Goal: Information Seeking & Learning: Find specific page/section

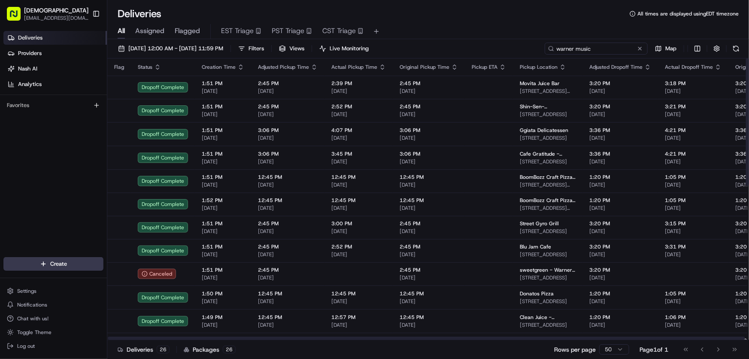
click at [604, 46] on input "warner music" at bounding box center [596, 49] width 103 height 12
drag, startPoint x: 612, startPoint y: 46, endPoint x: 526, endPoint y: 51, distance: 86.0
click at [526, 51] on div "[DATE] 12:00 AM - [DATE] 11:59 PM Filters Views Live Monitoring warner music Map" at bounding box center [428, 51] width 642 height 16
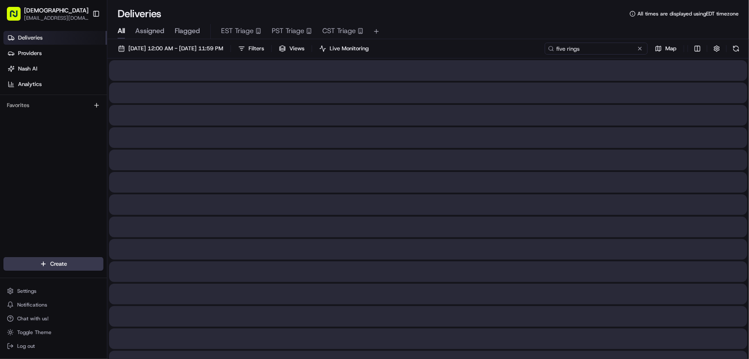
type input "five rings"
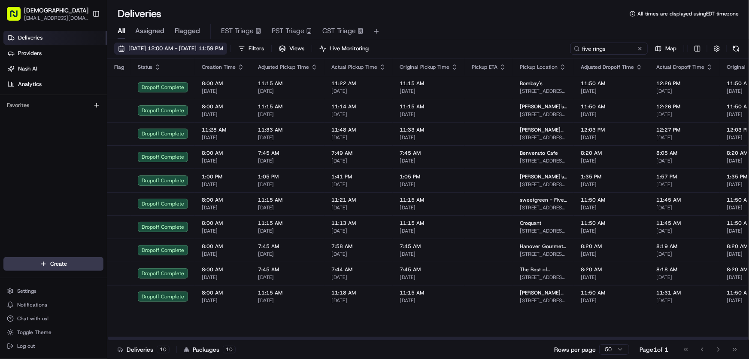
click at [182, 48] on span "[DATE] 12:00 AM - [DATE] 11:59 PM" at bounding box center [175, 49] width 95 height 8
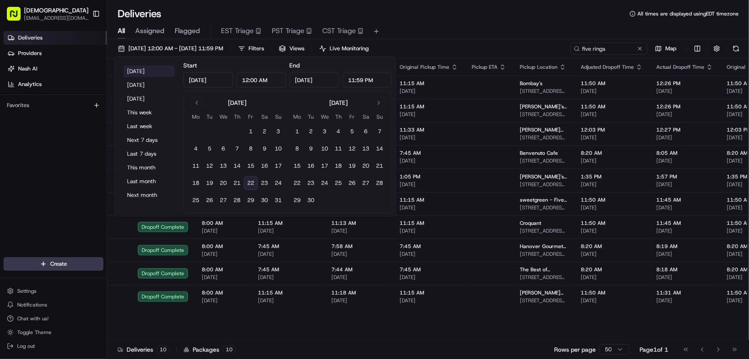
click at [138, 69] on button "[DATE]" at bounding box center [149, 71] width 52 height 12
type input "[DATE]"
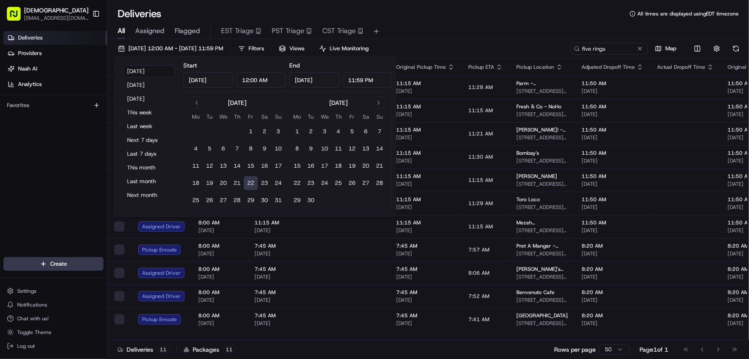
click at [460, 22] on div "All Assigned Flagged EST Triage PST Triage CST Triage" at bounding box center [428, 30] width 642 height 18
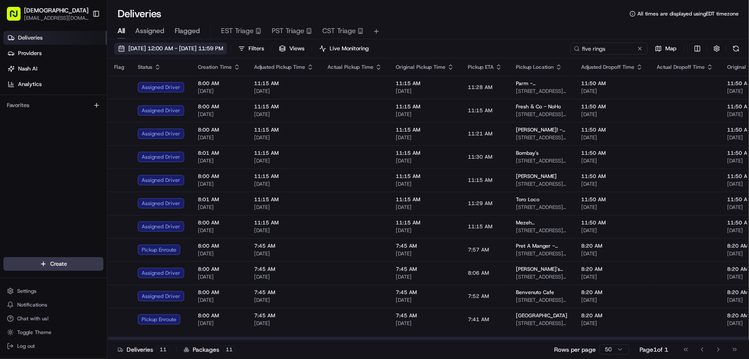
click at [182, 50] on span "[DATE] 12:00 AM - [DATE] 11:59 PM" at bounding box center [175, 49] width 95 height 8
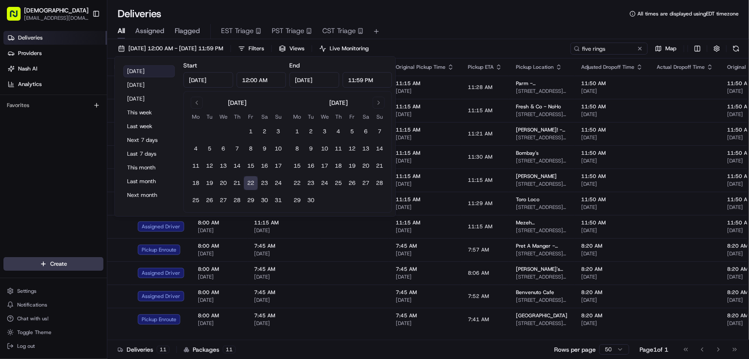
click at [140, 70] on button "[DATE]" at bounding box center [149, 71] width 52 height 12
click at [460, 13] on div "Deliveries All times are displayed using EDT timezone" at bounding box center [428, 14] width 642 height 14
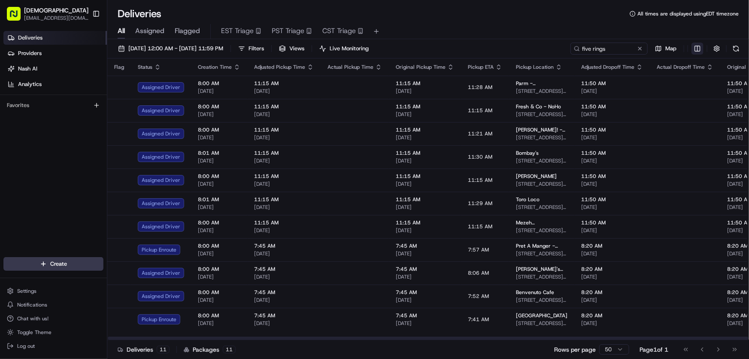
click at [699, 50] on html "Sharebite rtrinos@sharebite.com Toggle Sidebar Deliveries Providers Nash AI Ana…" at bounding box center [374, 179] width 749 height 359
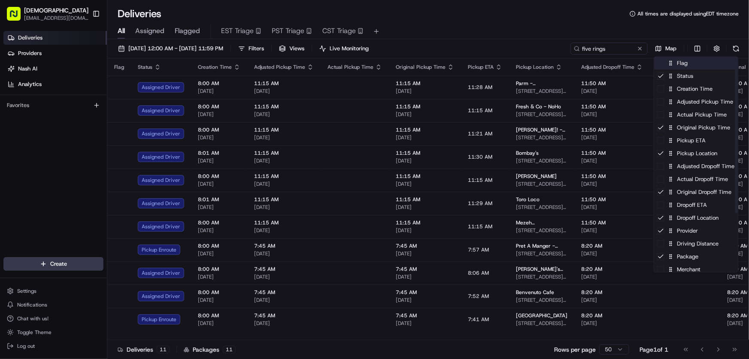
click at [683, 67] on div "Flag" at bounding box center [696, 63] width 84 height 13
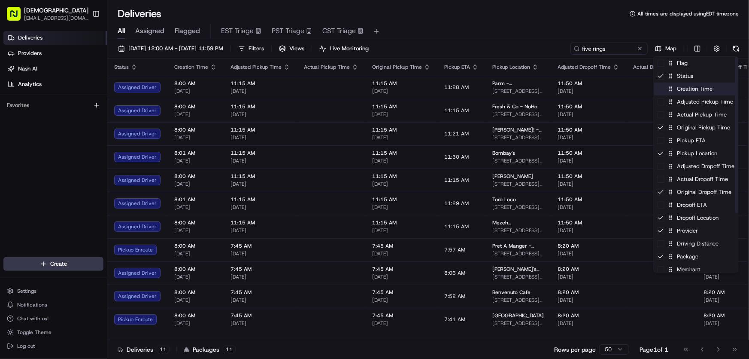
click at [679, 90] on div "Creation Time" at bounding box center [696, 88] width 84 height 13
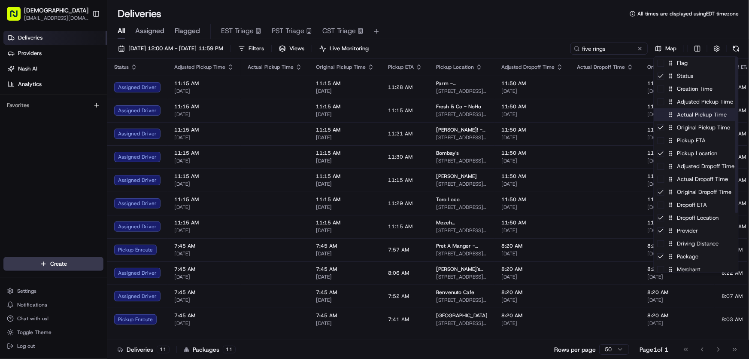
click at [683, 112] on div "Actual Pickup Time" at bounding box center [696, 114] width 84 height 13
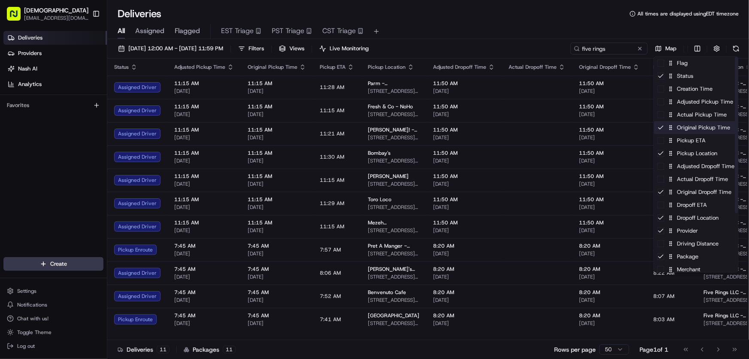
click at [678, 127] on div "Original Pickup Time" at bounding box center [696, 127] width 84 height 13
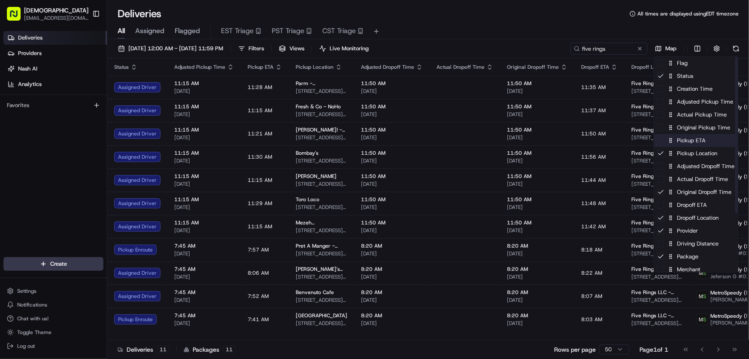
click at [678, 141] on div "Pickup ETA" at bounding box center [696, 140] width 84 height 13
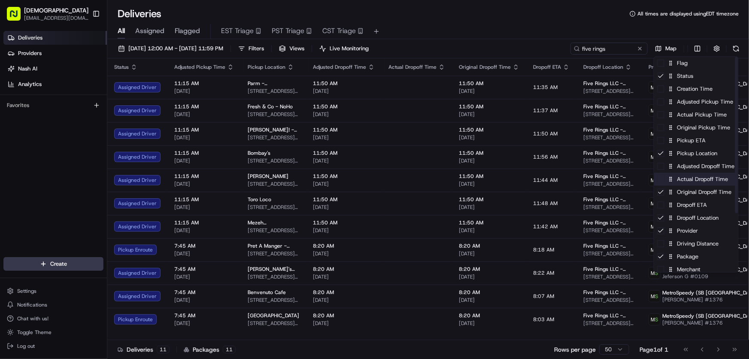
click at [686, 180] on div "Actual Dropoff Time" at bounding box center [696, 179] width 84 height 13
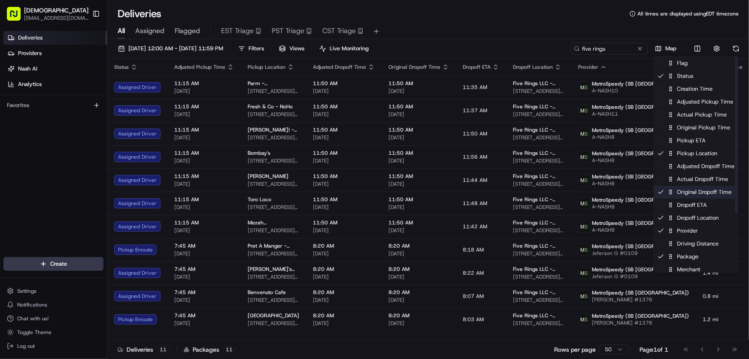
click at [684, 192] on div "Original Dropoff Time" at bounding box center [696, 191] width 84 height 13
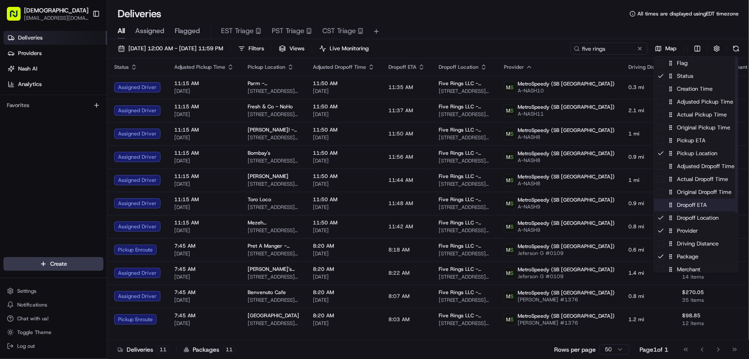
click at [681, 203] on div "Dropoff ETA" at bounding box center [696, 204] width 84 height 13
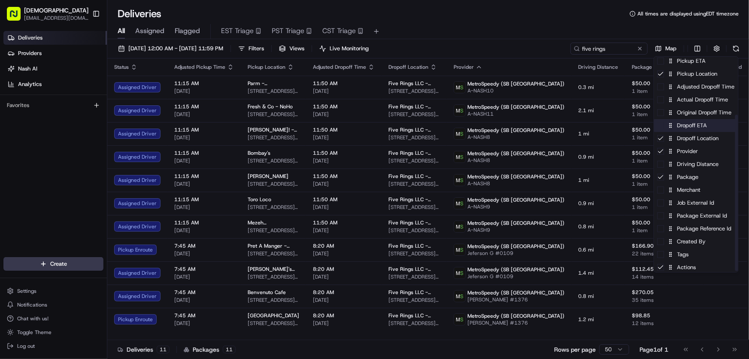
scroll to position [81, 0]
click at [685, 164] on div "Driving Distance" at bounding box center [696, 162] width 84 height 13
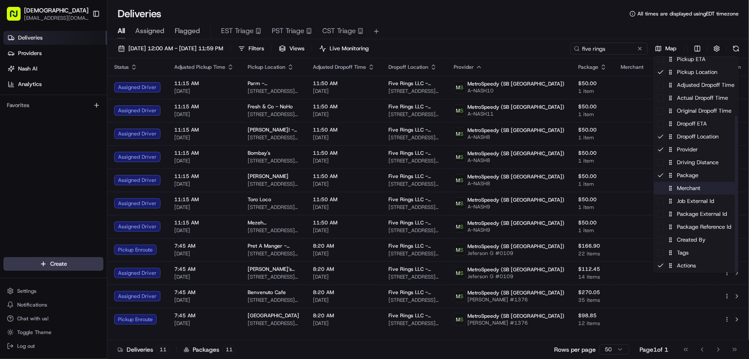
click at [680, 187] on div "Merchant" at bounding box center [696, 188] width 84 height 13
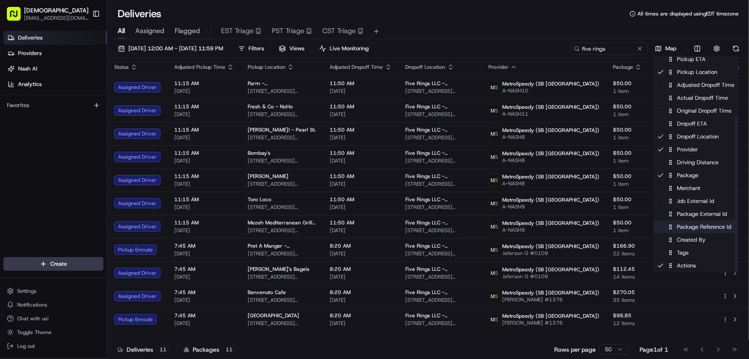
click at [681, 227] on div "Package Reference Id" at bounding box center [696, 226] width 84 height 13
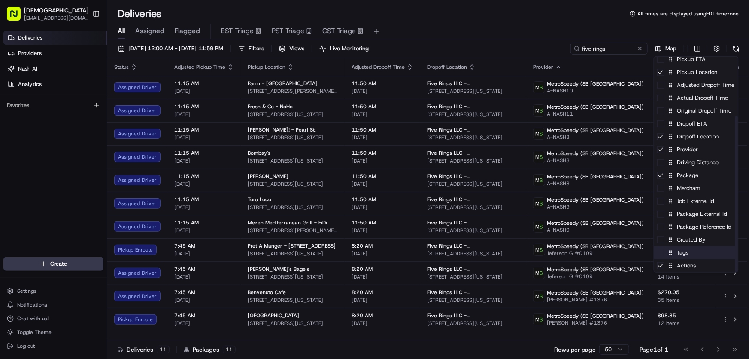
click at [687, 253] on div "Tags" at bounding box center [696, 252] width 84 height 13
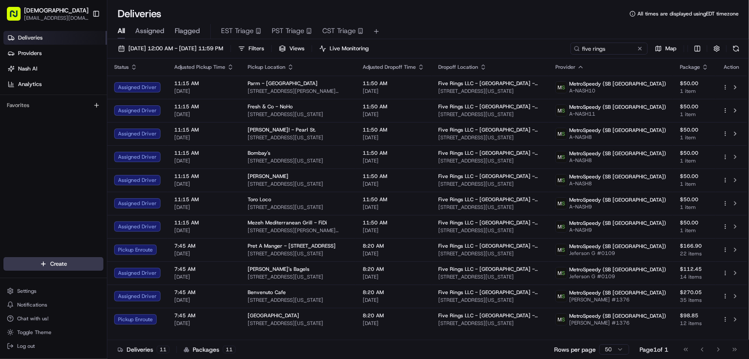
click at [508, 17] on html "Sharebite rtrinos@sharebite.com Toggle Sidebar Deliveries Providers Nash AI Ana…" at bounding box center [374, 179] width 749 height 359
click at [196, 43] on button "[DATE] 12:00 AM - [DATE] 11:59 PM" at bounding box center [170, 49] width 113 height 12
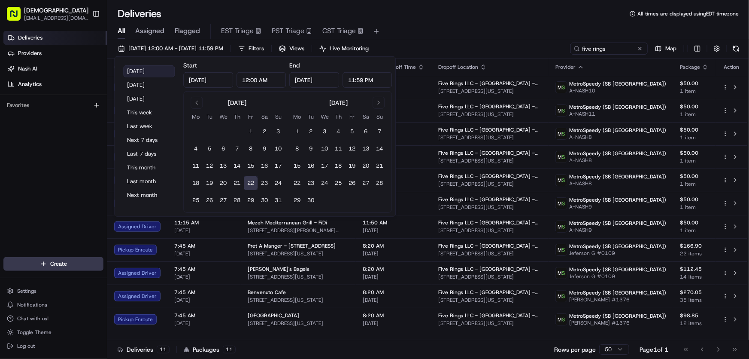
click at [148, 71] on button "[DATE]" at bounding box center [149, 71] width 52 height 12
click at [455, 17] on div "Deliveries All times are displayed using EDT timezone" at bounding box center [428, 14] width 642 height 14
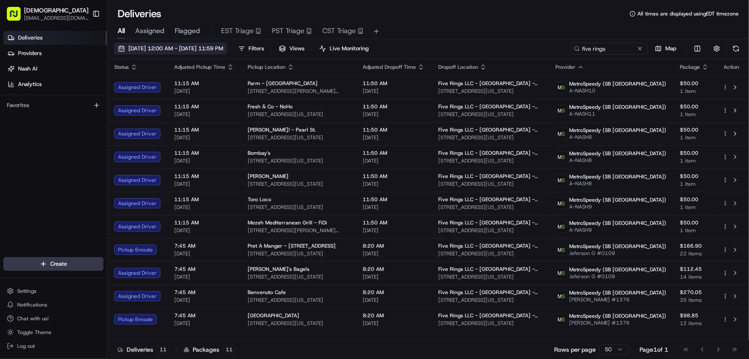
click at [193, 46] on span "[DATE] 12:00 AM - [DATE] 11:59 PM" at bounding box center [175, 49] width 95 height 8
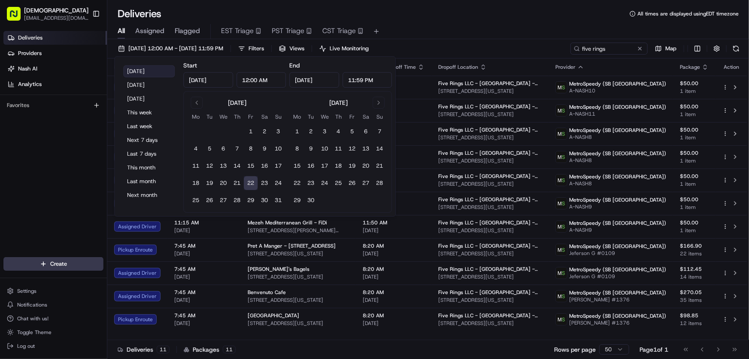
click at [143, 70] on button "[DATE]" at bounding box center [149, 71] width 52 height 12
click at [511, 17] on div "Deliveries All times are displayed using EDT timezone" at bounding box center [428, 14] width 642 height 14
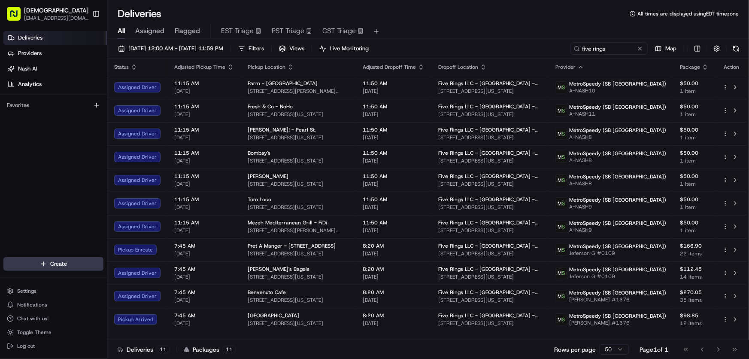
click at [513, 18] on div "Deliveries All times are displayed using EDT timezone" at bounding box center [428, 14] width 642 height 14
click at [472, 17] on div "Deliveries All times are displayed using EDT timezone" at bounding box center [428, 14] width 642 height 14
click at [442, 21] on div "All Assigned Flagged EST Triage PST Triage CST Triage" at bounding box center [428, 30] width 642 height 18
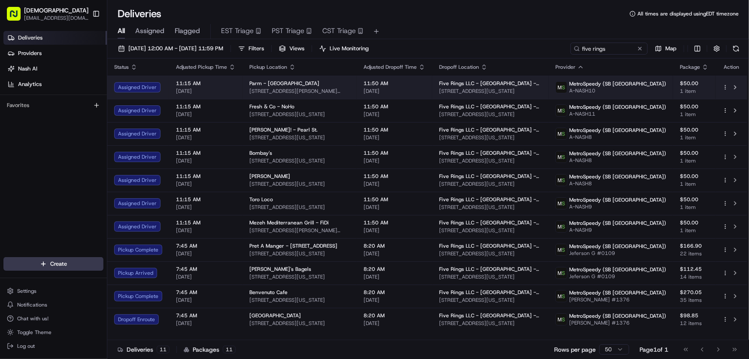
drag, startPoint x: 580, startPoint y: 90, endPoint x: 477, endPoint y: 93, distance: 102.7
click at [477, 93] on td "Five Rings LLC - NYC - Floor 30 225 Liberty St, New York, NY 10080, USA" at bounding box center [490, 87] width 116 height 23
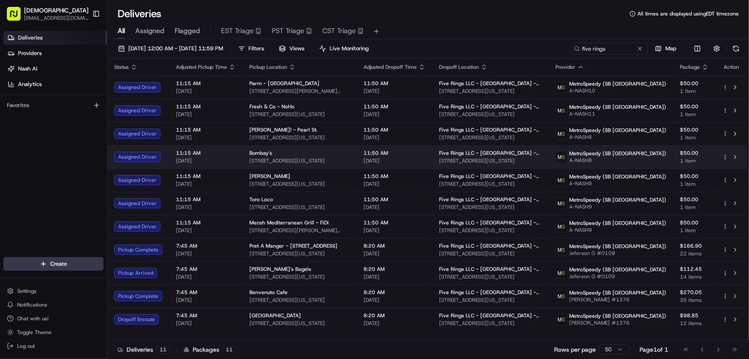
copy span "225 Liberty St, New York, NY 10080, USA"
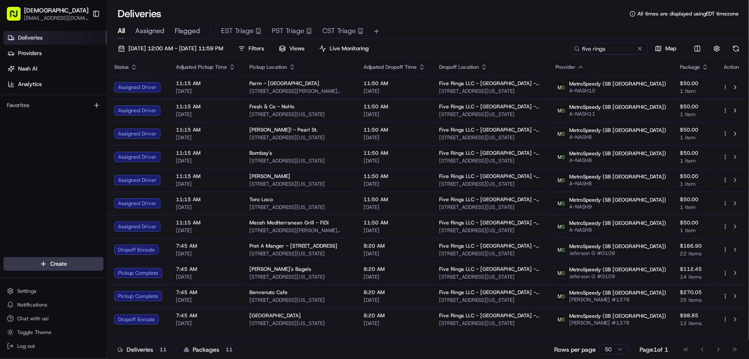
click at [480, 21] on div "All Assigned Flagged EST Triage PST Triage CST Triage" at bounding box center [428, 30] width 642 height 18
click at [471, 21] on div "All Assigned Flagged EST Triage PST Triage CST Triage" at bounding box center [428, 30] width 642 height 18
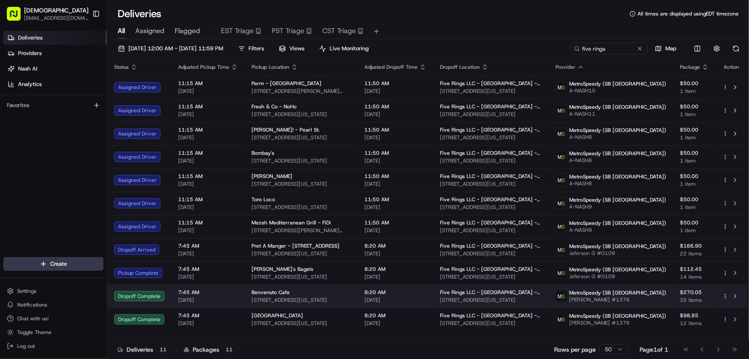
click at [264, 295] on span "Benvenuto Cafe" at bounding box center [271, 292] width 38 height 7
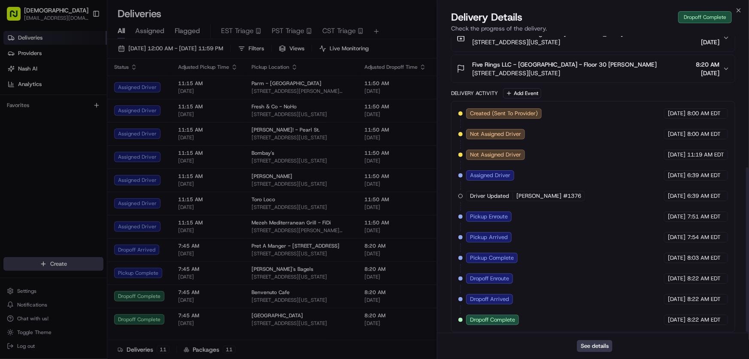
scroll to position [237, 0]
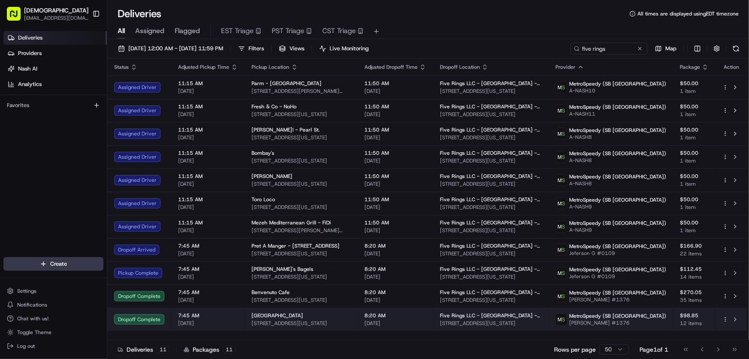
click at [268, 321] on span "80 Varick St, New York, NY 10013, USA" at bounding box center [301, 322] width 99 height 7
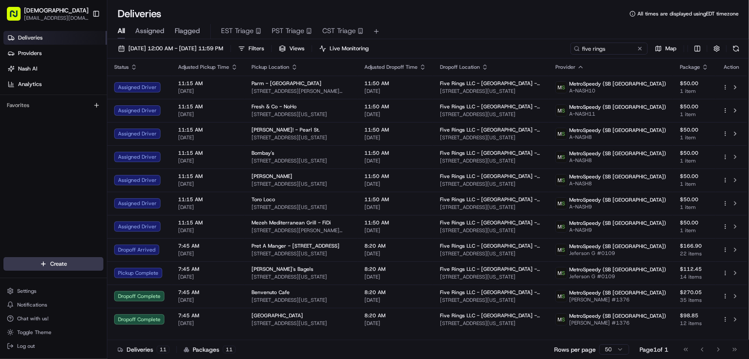
click at [482, 27] on div "All Assigned Flagged EST Triage PST Triage CST Triage" at bounding box center [428, 31] width 642 height 15
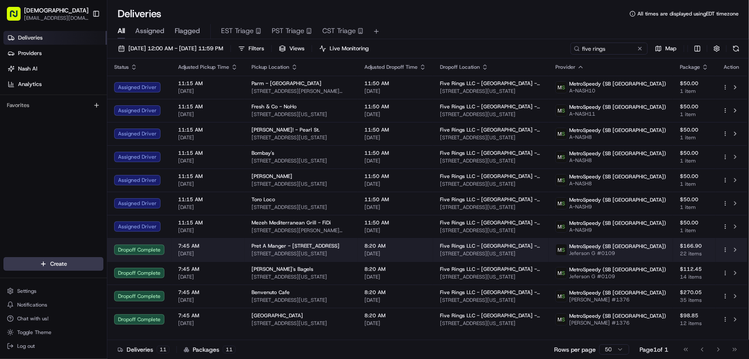
click at [270, 249] on div "Pret A Manger - 179 Broadway 179 Broadway, 179 Broadway, New York, NY 10007, USA" at bounding box center [301, 249] width 99 height 15
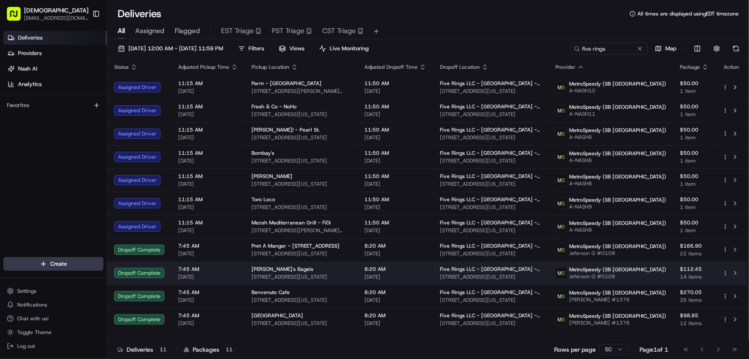
click at [270, 275] on span "3 Hanover Square, New York, NY 10004, USA" at bounding box center [301, 276] width 99 height 7
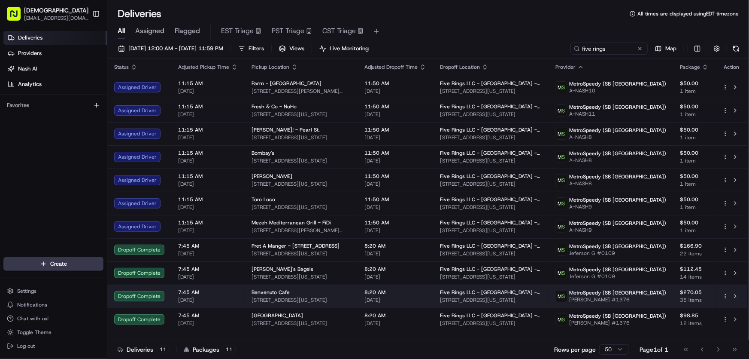
click at [269, 297] on span "369 Greenwich St, New York, NY 10013, USA" at bounding box center [301, 299] width 99 height 7
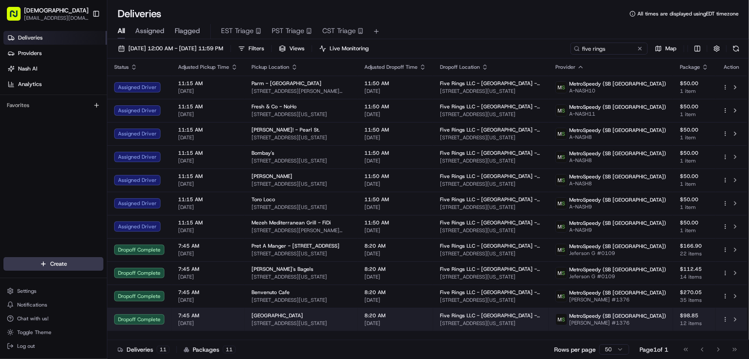
click at [283, 320] on span "80 Varick St, New York, NY 10013, USA" at bounding box center [301, 322] width 99 height 7
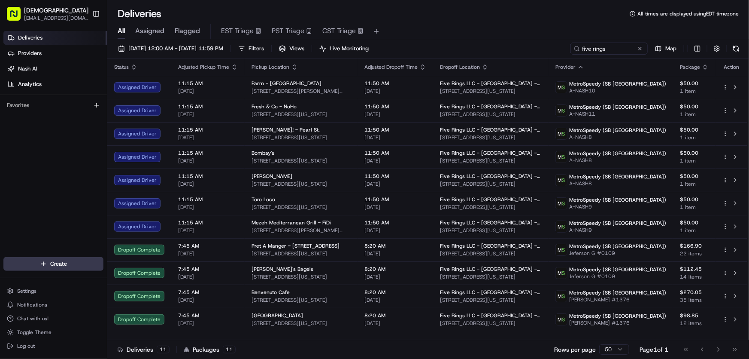
click at [465, 24] on div "All Assigned Flagged EST Triage PST Triage CST Triage" at bounding box center [428, 31] width 642 height 15
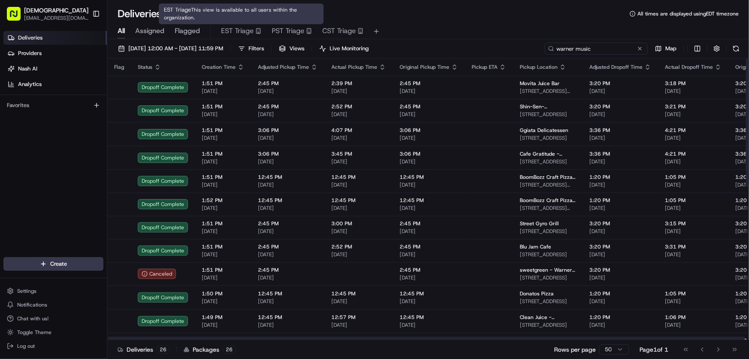
click at [602, 48] on input "warner music" at bounding box center [596, 49] width 103 height 12
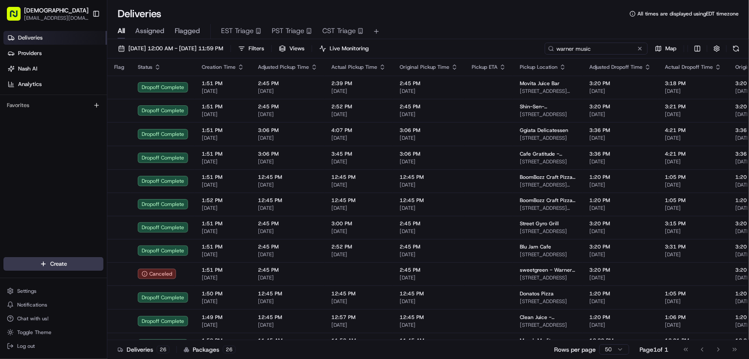
drag, startPoint x: 610, startPoint y: 49, endPoint x: 506, endPoint y: 51, distance: 103.9
click at [506, 51] on div "[DATE] 12:00 AM - [DATE] 11:59 PM Filters Views Live Monitoring warner music Map" at bounding box center [428, 51] width 642 height 16
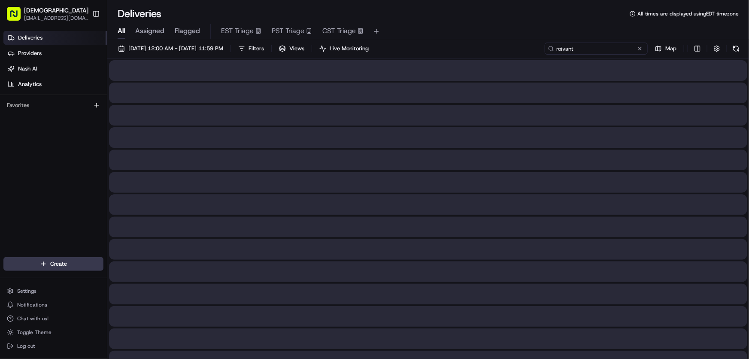
type input "roivant"
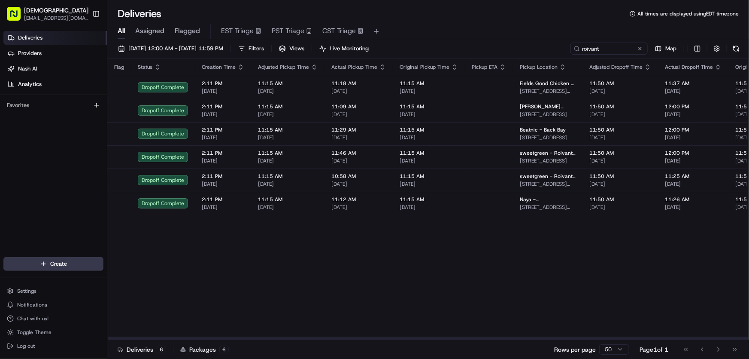
click at [262, 45] on div "08/29/2023 12:00 AM - 08/29/2023 11:59 PM Filters Views Live Monitoring" at bounding box center [243, 49] width 258 height 12
click at [268, 47] on button "Filters" at bounding box center [250, 49] width 33 height 12
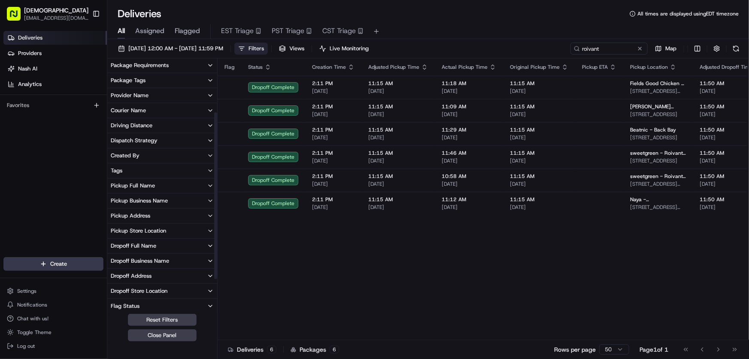
scroll to position [78, 0]
click at [145, 256] on div "Dropoff Business Name" at bounding box center [140, 260] width 58 height 8
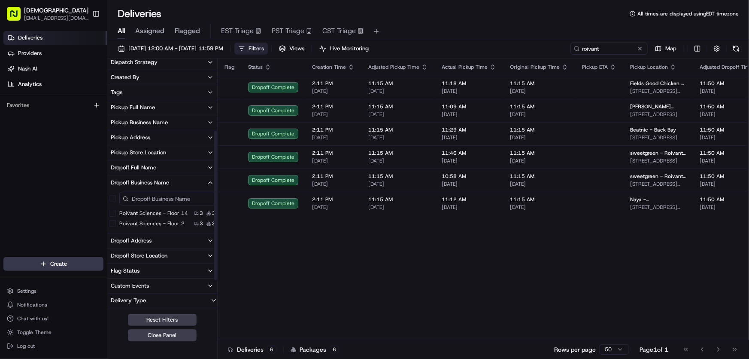
scroll to position [156, 0]
click at [108, 224] on div "Roivant Sciences - Floor 2 3 3" at bounding box center [162, 223] width 110 height 9
click at [113, 224] on 2 "Roivant Sciences - Floor 2" at bounding box center [112, 222] width 7 height 7
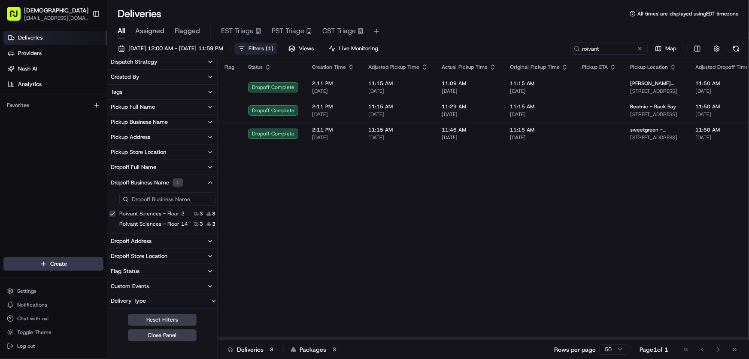
click at [274, 45] on span "Filters ( 1 )" at bounding box center [261, 49] width 25 height 8
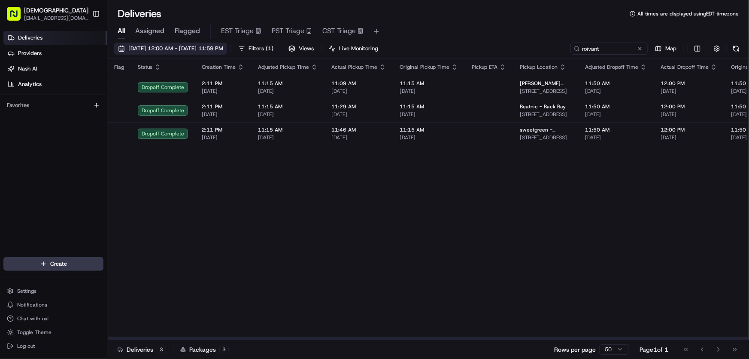
click at [206, 43] on button "[DATE] 12:00 AM - [DATE] 11:59 PM" at bounding box center [170, 49] width 113 height 12
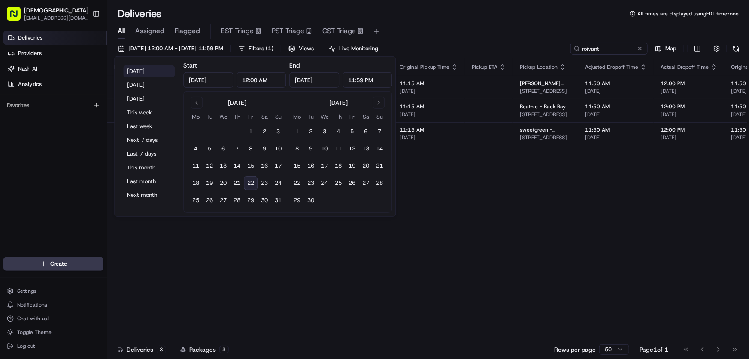
click at [146, 70] on button "[DATE]" at bounding box center [149, 71] width 52 height 12
type input "[DATE]"
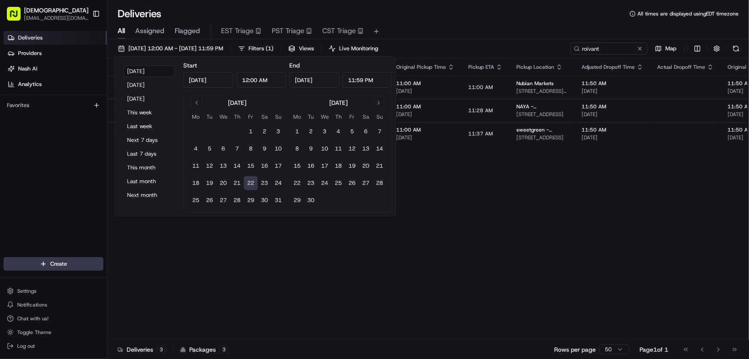
click at [508, 21] on div "All Assigned Flagged EST Triage PST Triage CST Triage" at bounding box center [428, 30] width 642 height 18
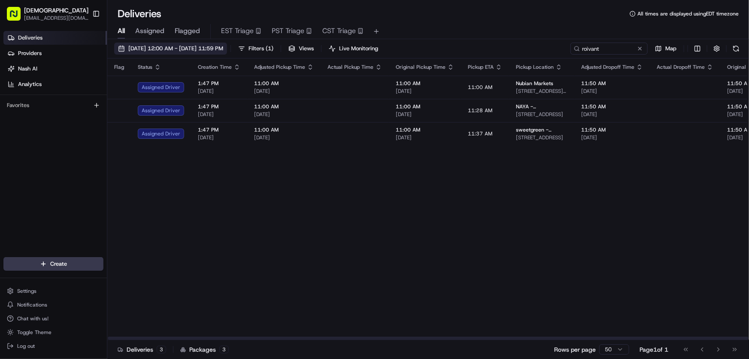
click at [198, 50] on span "[DATE] 12:00 AM - [DATE] 11:59 PM" at bounding box center [175, 49] width 95 height 8
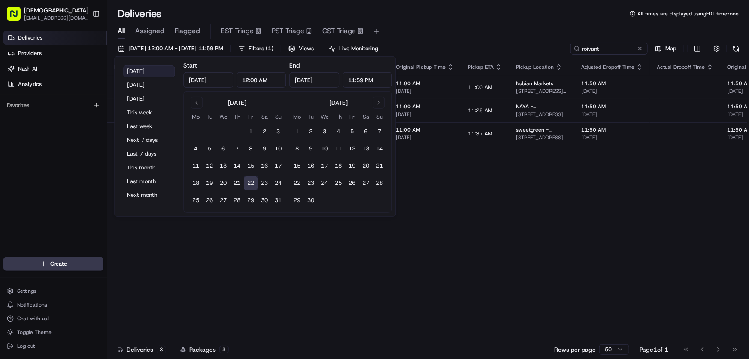
click at [147, 70] on button "[DATE]" at bounding box center [149, 71] width 52 height 12
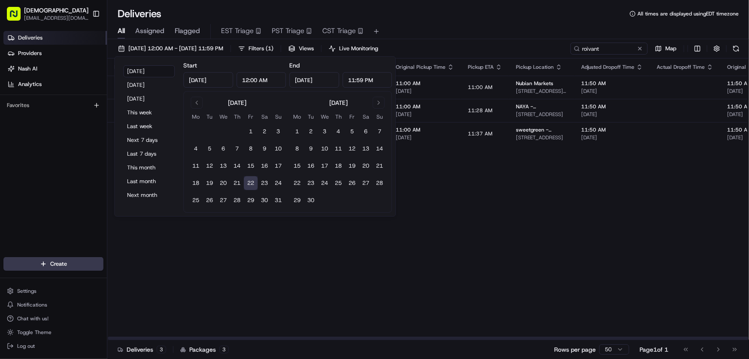
click at [498, 206] on div "Flag Status Creation Time Adjusted Pickup Time Actual Pickup Time Original Pick…" at bounding box center [682, 198] width 1150 height 281
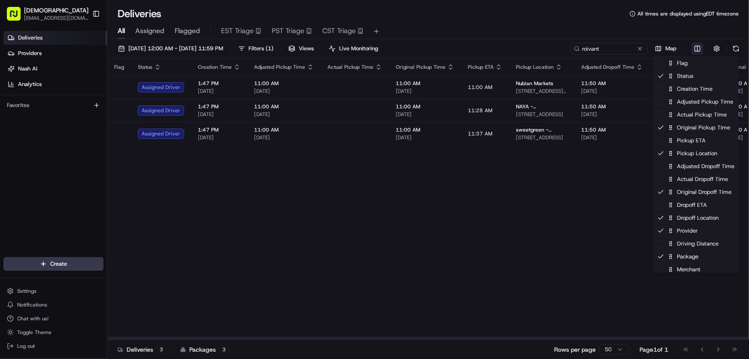
click at [696, 52] on html "Sharebite rtrinos@sharebite.com Toggle Sidebar Deliveries Providers Nash AI Ana…" at bounding box center [374, 179] width 749 height 359
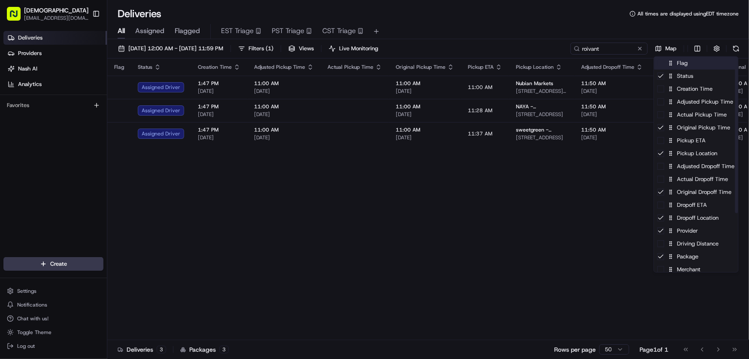
click at [683, 67] on div "Flag" at bounding box center [696, 63] width 84 height 13
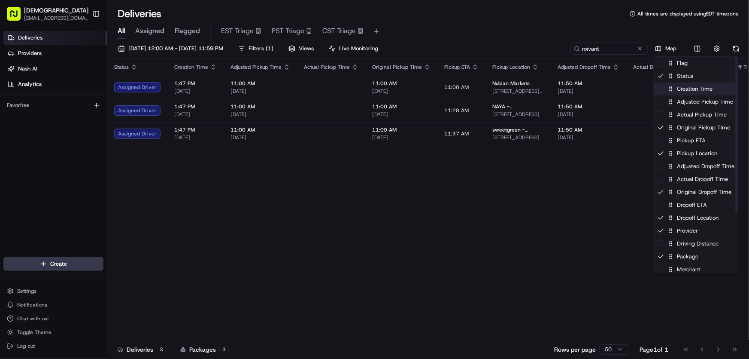
click at [676, 92] on div "Creation Time" at bounding box center [696, 88] width 84 height 13
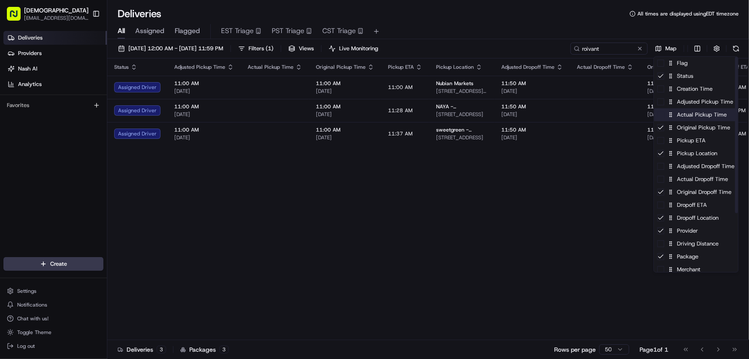
click at [684, 116] on div "Actual Pickup Time" at bounding box center [696, 114] width 84 height 13
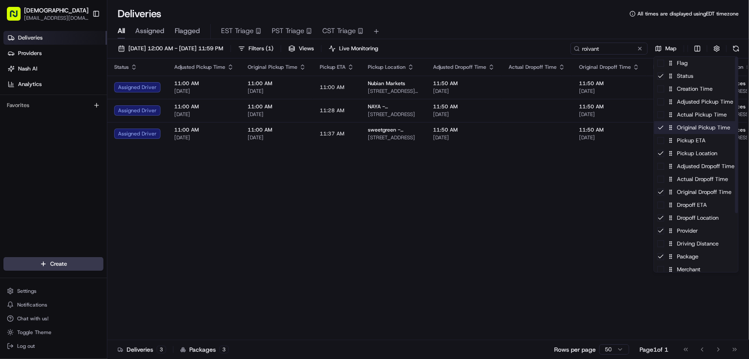
click at [679, 131] on div "Original Pickup Time" at bounding box center [696, 127] width 84 height 13
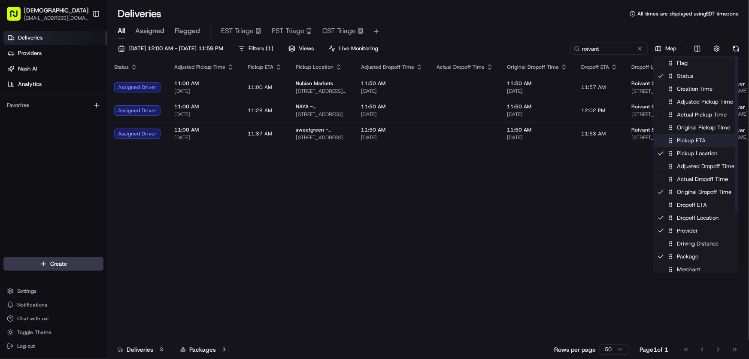
click at [680, 138] on div "Pickup ETA" at bounding box center [696, 140] width 84 height 13
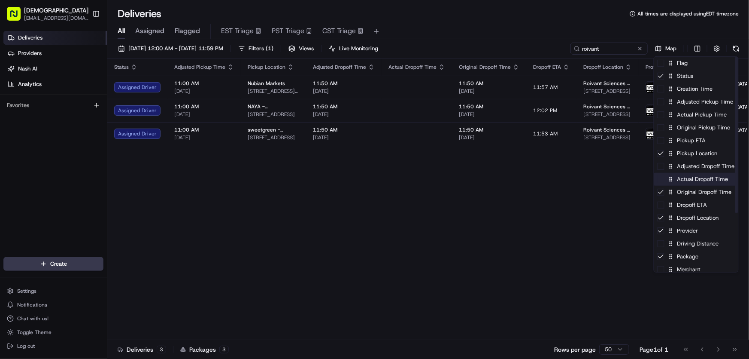
click at [682, 179] on div "Actual Dropoff Time" at bounding box center [696, 179] width 84 height 13
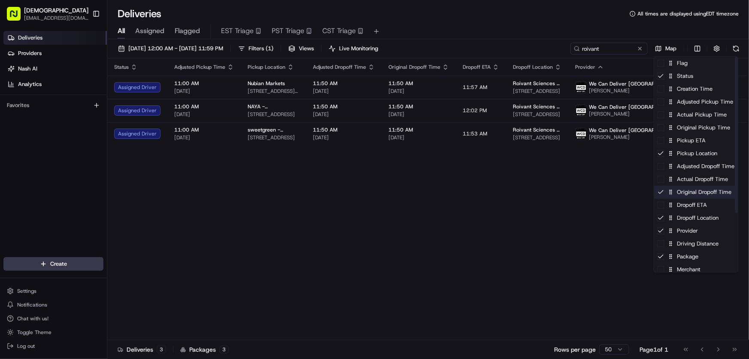
click at [678, 191] on div "Original Dropoff Time" at bounding box center [696, 191] width 84 height 13
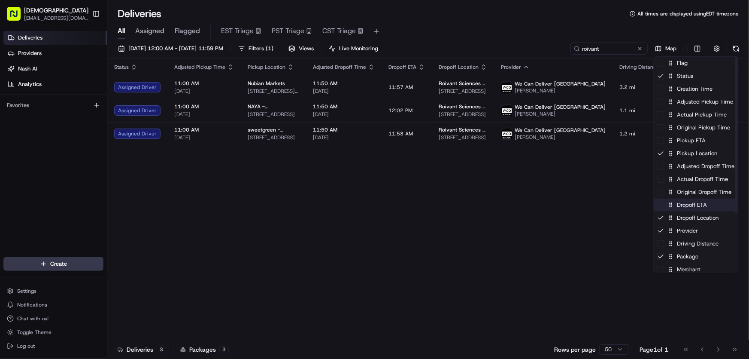
click at [680, 210] on div "Dropoff ETA" at bounding box center [696, 204] width 84 height 13
click at [680, 211] on div "Dropoff Location" at bounding box center [696, 217] width 84 height 13
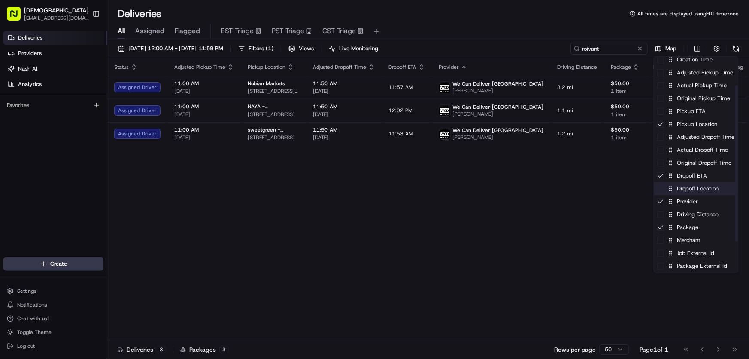
scroll to position [39, 0]
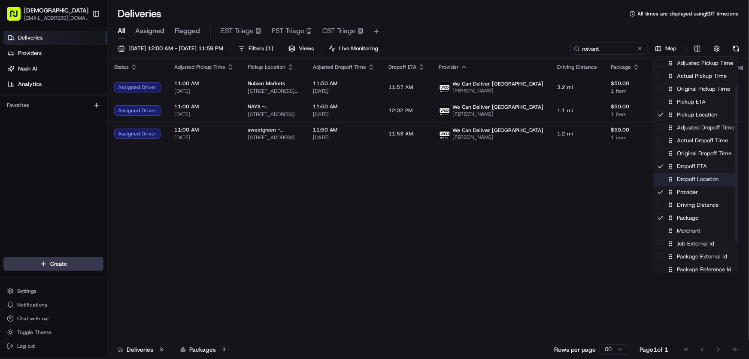
click at [682, 177] on div "Dropoff Location" at bounding box center [696, 179] width 84 height 13
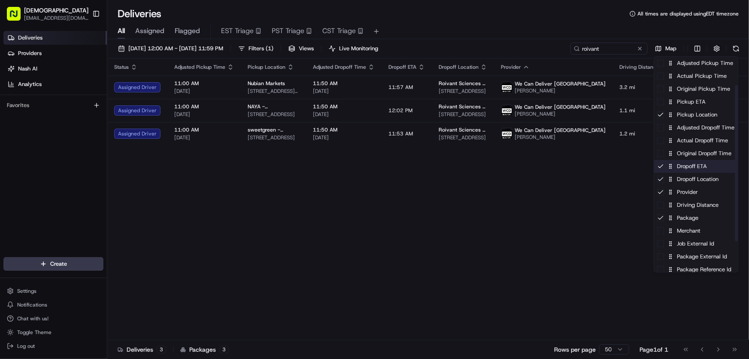
click at [686, 168] on div "Dropoff ETA" at bounding box center [696, 166] width 84 height 13
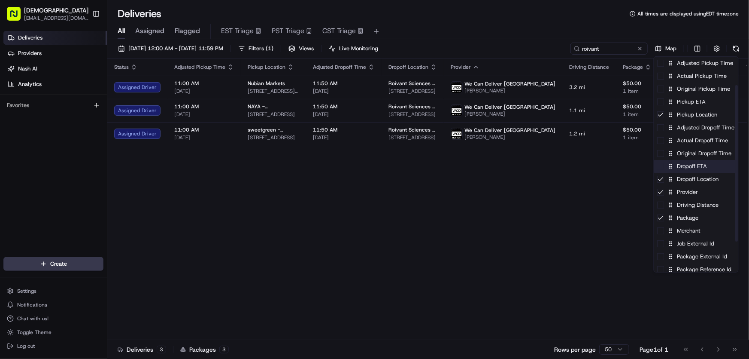
click at [686, 168] on div "Dropoff ETA" at bounding box center [696, 166] width 84 height 13
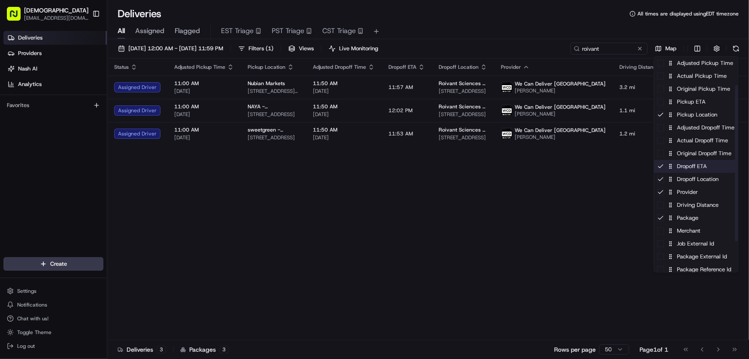
click at [686, 168] on div "Dropoff ETA" at bounding box center [696, 166] width 84 height 13
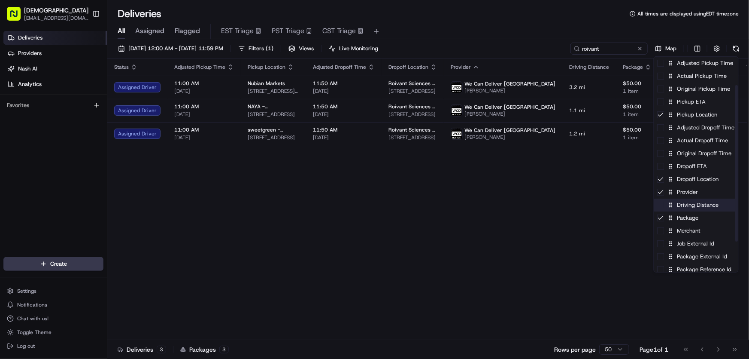
click at [687, 207] on div "Driving Distance" at bounding box center [696, 204] width 84 height 13
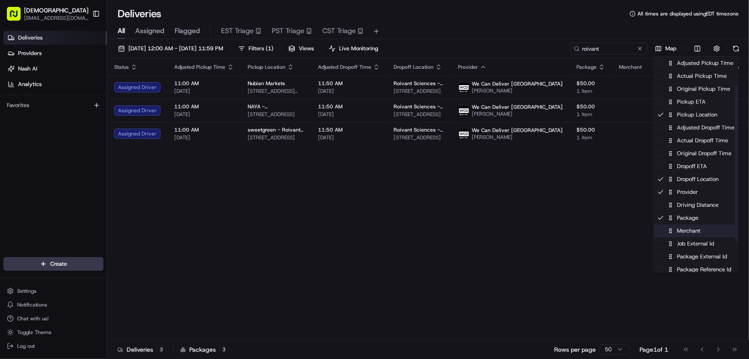
click at [678, 234] on div "Merchant" at bounding box center [696, 230] width 84 height 13
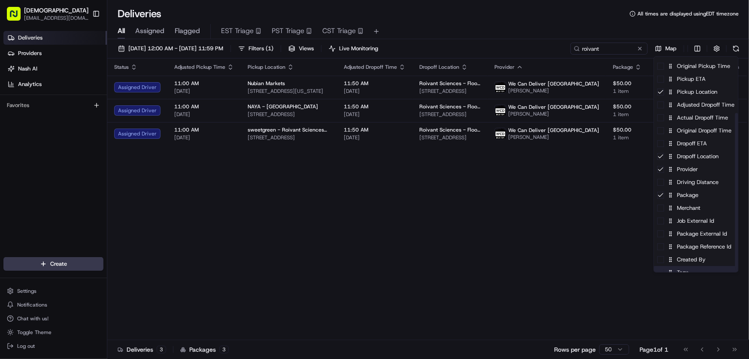
scroll to position [78, 0]
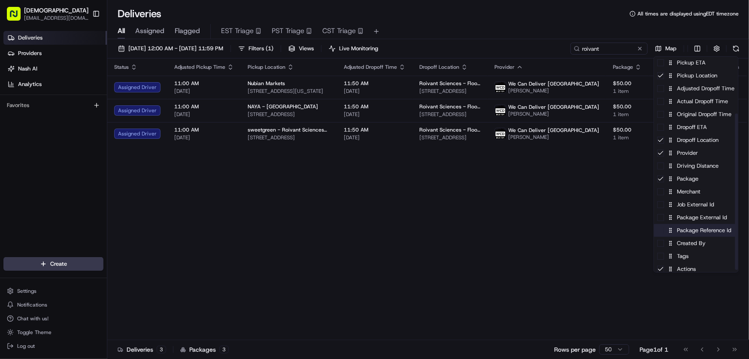
click at [694, 231] on div "Package Reference Id" at bounding box center [696, 230] width 84 height 13
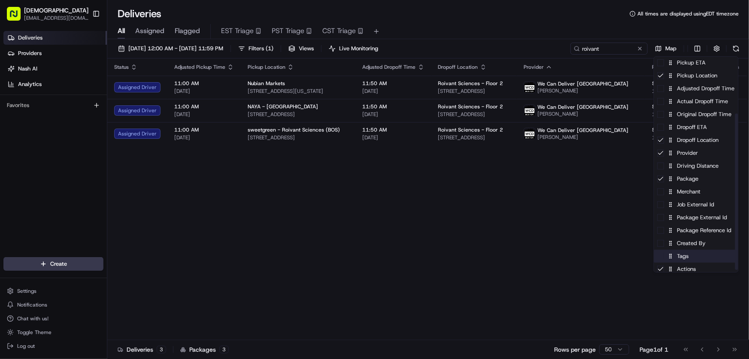
click at [683, 258] on div "Tags" at bounding box center [696, 255] width 84 height 13
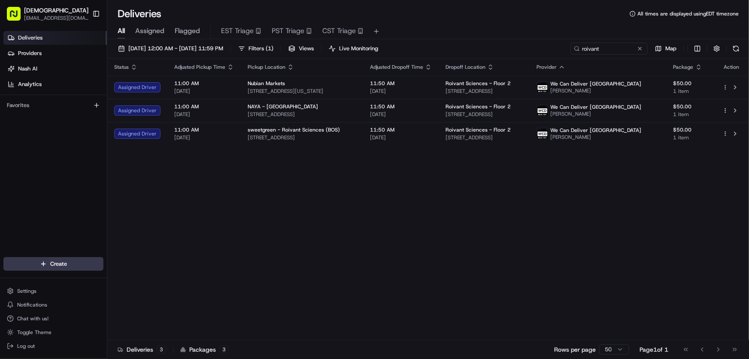
click at [499, 210] on html "Sharebite rtrinos@sharebite.com Toggle Sidebar Deliveries Providers Nash AI Ana…" at bounding box center [374, 179] width 749 height 359
click at [180, 45] on span "[DATE] 12:00 AM - [DATE] 11:59 PM" at bounding box center [175, 49] width 95 height 8
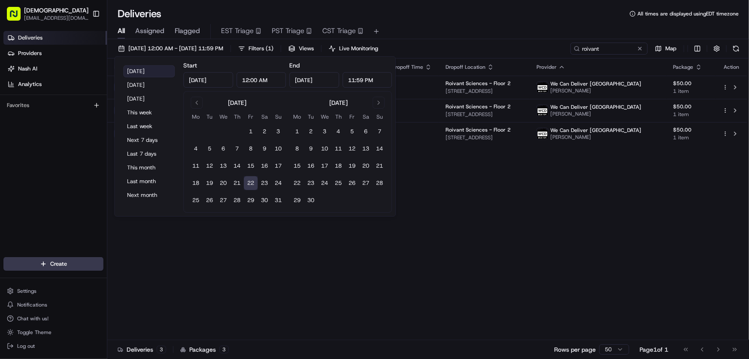
click at [141, 68] on button "[DATE]" at bounding box center [149, 71] width 52 height 12
click at [468, 210] on div "Status Adjusted Pickup Time Pickup Location Adjusted Dropoff Time Dropoff Locat…" at bounding box center [427, 198] width 640 height 281
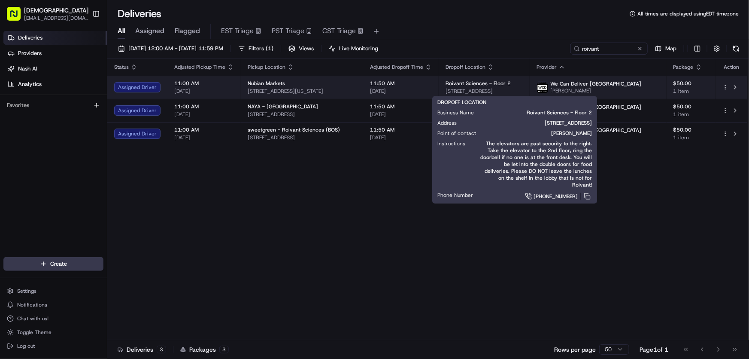
drag, startPoint x: 550, startPoint y: 90, endPoint x: 462, endPoint y: 89, distance: 88.5
click at [462, 89] on td "Roivant Sciences - Floor 2 70 Fargo St, Boston, MA 02210, USA" at bounding box center [484, 87] width 91 height 23
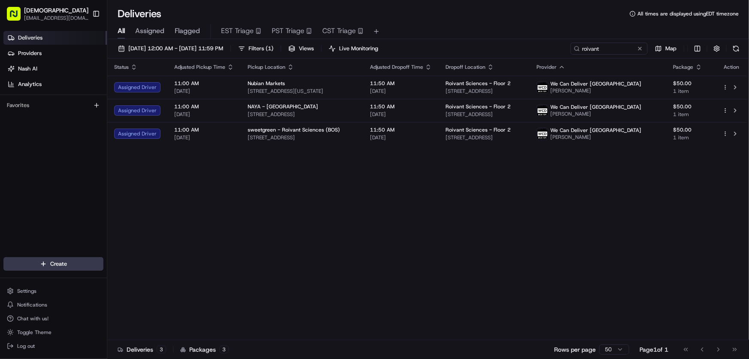
click at [359, 200] on div "Status Adjusted Pickup Time Pickup Location Adjusted Dropoff Time Dropoff Locat…" at bounding box center [427, 198] width 640 height 281
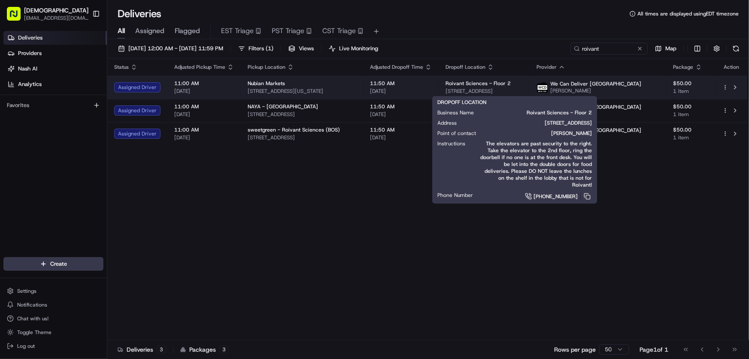
drag, startPoint x: 555, startPoint y: 89, endPoint x: 456, endPoint y: 92, distance: 98.8
click at [456, 92] on td "Roivant Sciences - Floor 2 70 Fargo St, Boston, MA 02210, USA" at bounding box center [484, 87] width 91 height 23
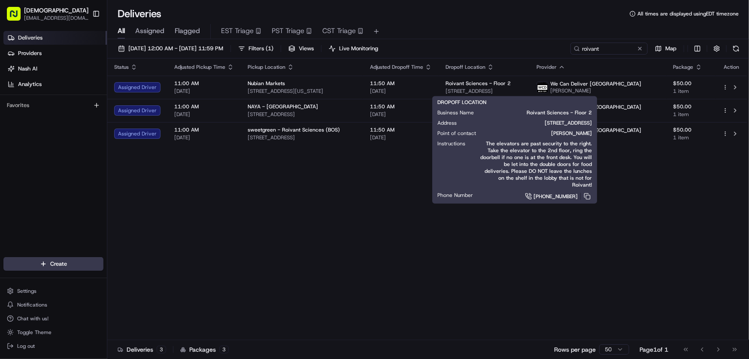
copy span "70 Fargo St, Boston, MA 02210, USA"
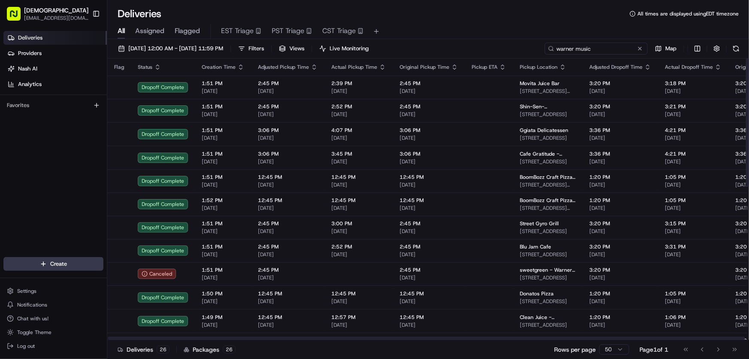
click at [602, 45] on input "warner music" at bounding box center [596, 49] width 103 height 12
drag, startPoint x: 614, startPoint y: 48, endPoint x: 504, endPoint y: 46, distance: 109.5
click at [504, 46] on div "[DATE] 12:00 AM - [DATE] 11:59 PM Filters Views Live Monitoring warner music Map" at bounding box center [428, 51] width 642 height 16
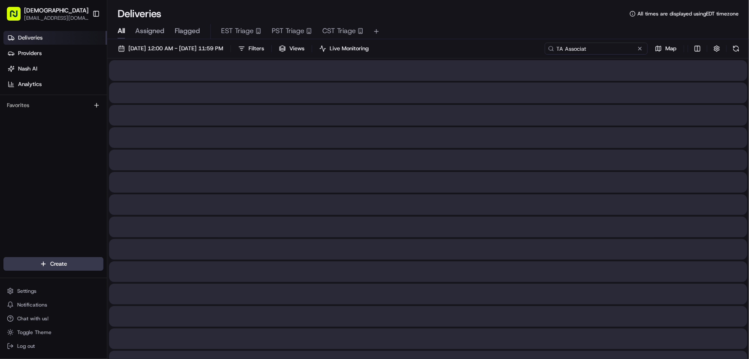
type input "TA Associates"
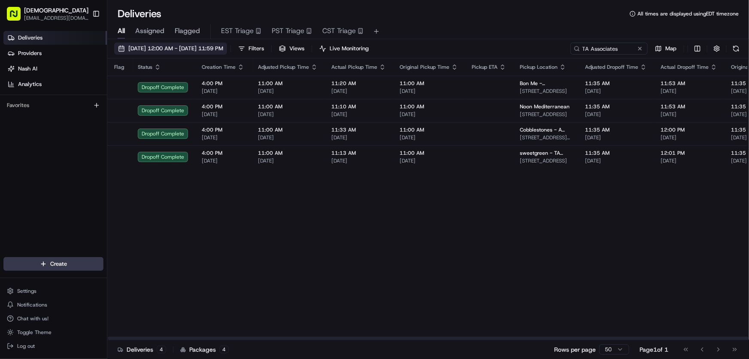
click at [166, 47] on span "[DATE] 12:00 AM - [DATE] 11:59 PM" at bounding box center [175, 49] width 95 height 8
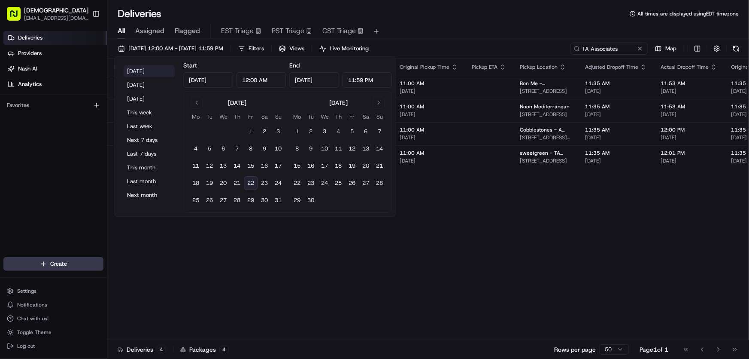
click at [144, 65] on button "[DATE]" at bounding box center [149, 71] width 52 height 12
type input "[DATE]"
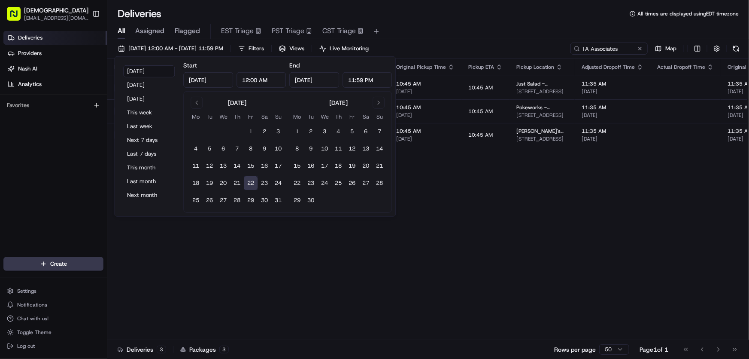
click at [472, 24] on div "All Assigned Flagged EST Triage PST Triage CST Triage" at bounding box center [428, 31] width 642 height 15
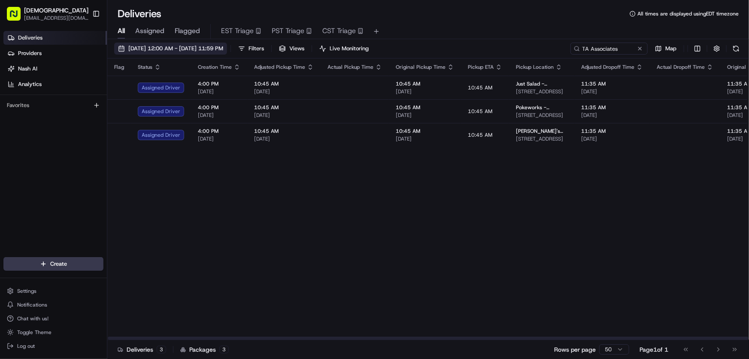
click at [186, 45] on span "[DATE] 12:00 AM - [DATE] 11:59 PM" at bounding box center [175, 49] width 95 height 8
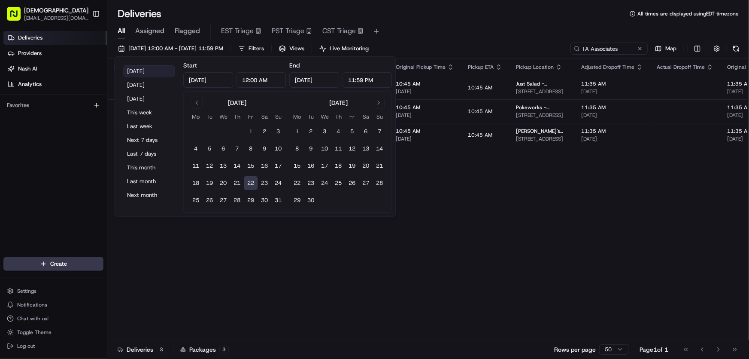
click at [150, 71] on button "[DATE]" at bounding box center [149, 71] width 52 height 12
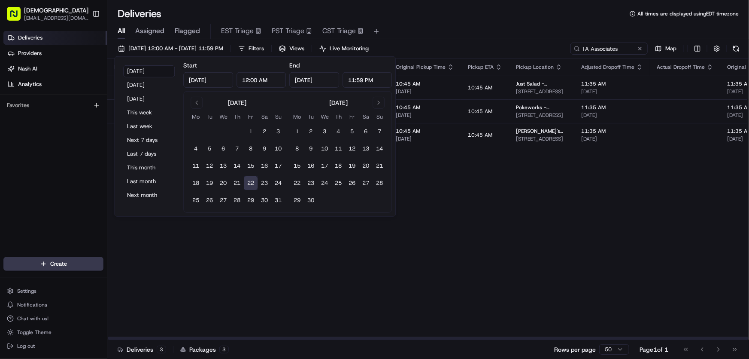
click at [494, 229] on div "Flag Status Creation Time Adjusted Pickup Time Actual Pickup Time Original Pick…" at bounding box center [657, 198] width 1100 height 281
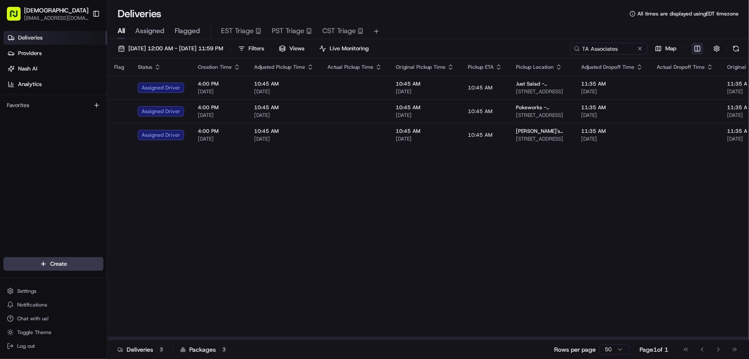
click at [696, 51] on html "Sharebite rtrinos@sharebite.com Toggle Sidebar Deliveries Providers Nash AI Ana…" at bounding box center [374, 179] width 749 height 359
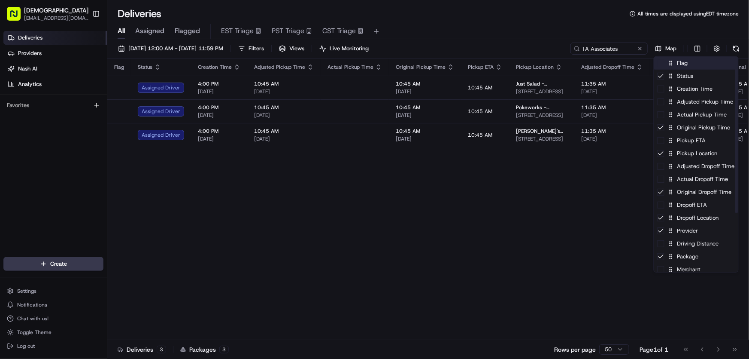
click at [679, 66] on div "Flag" at bounding box center [696, 63] width 84 height 13
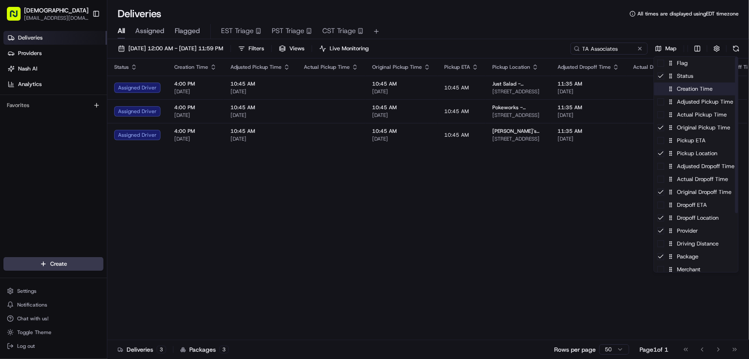
click at [678, 93] on div "Creation Time" at bounding box center [696, 88] width 84 height 13
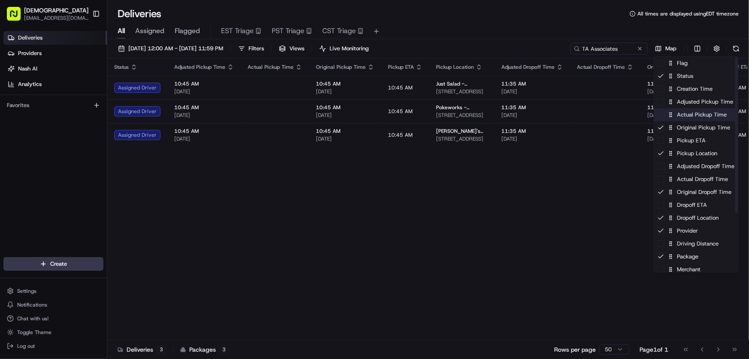
click at [680, 119] on div "Actual Pickup Time" at bounding box center [696, 114] width 84 height 13
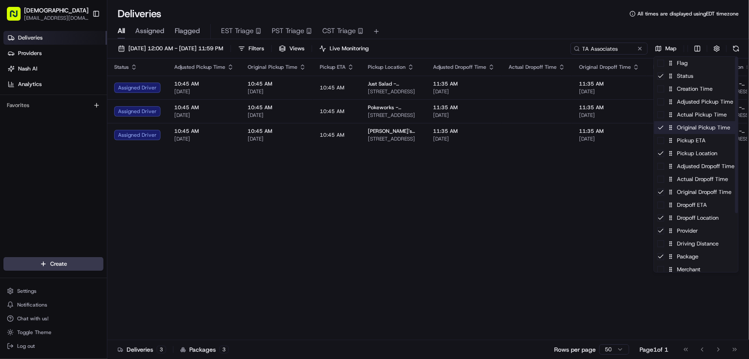
click at [679, 129] on div "Original Pickup Time" at bounding box center [696, 127] width 84 height 13
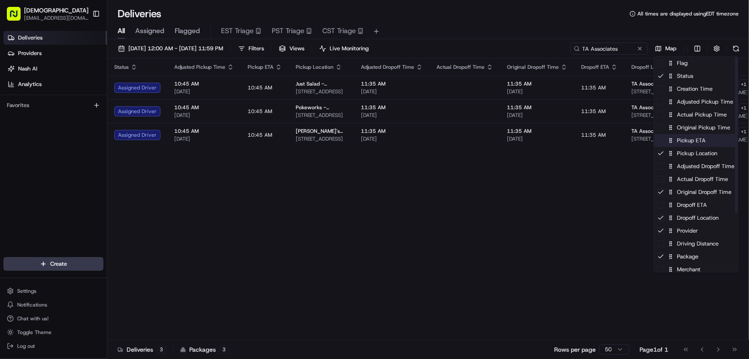
click at [677, 139] on div "Pickup ETA" at bounding box center [696, 140] width 84 height 13
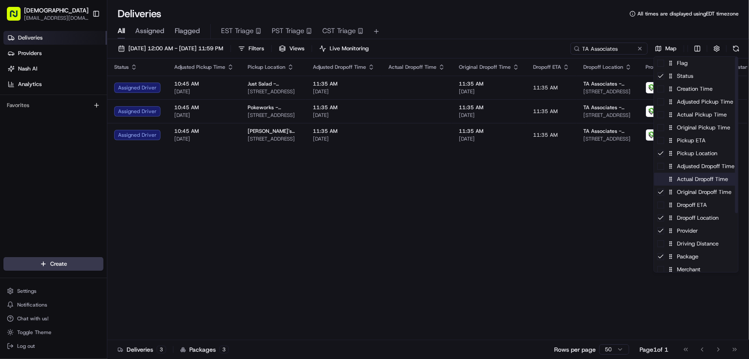
click at [687, 183] on div "Actual Dropoff Time" at bounding box center [696, 179] width 84 height 13
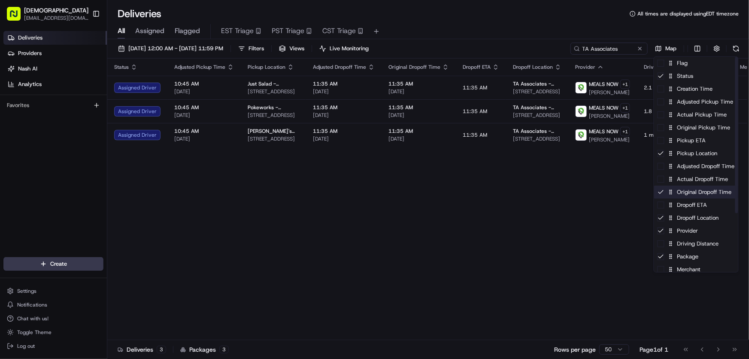
click at [687, 194] on div "Original Dropoff Time" at bounding box center [696, 191] width 84 height 13
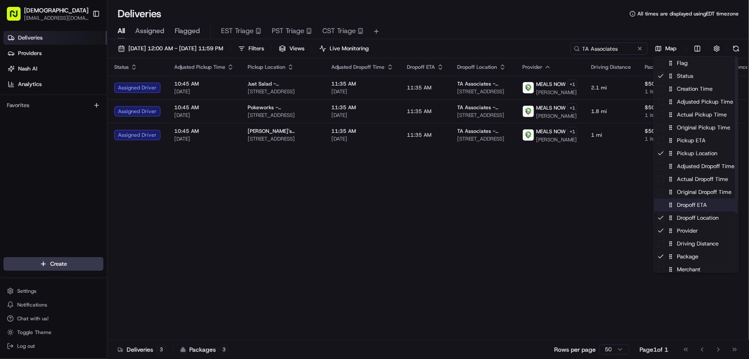
click at [682, 206] on div "Dropoff ETA" at bounding box center [696, 204] width 84 height 13
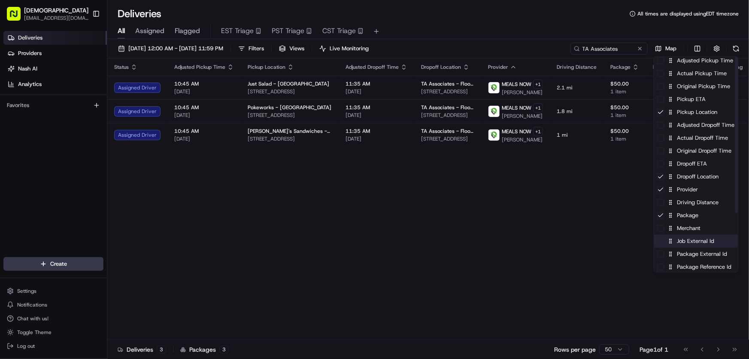
scroll to position [78, 0]
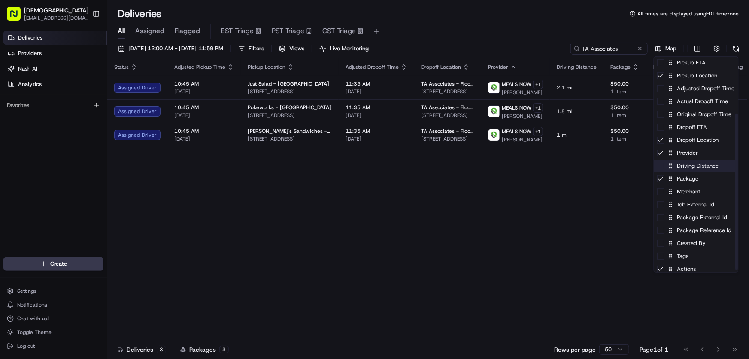
click at [691, 167] on div "Driving Distance" at bounding box center [696, 165] width 84 height 13
click at [692, 167] on div "Driving Distance" at bounding box center [696, 165] width 84 height 13
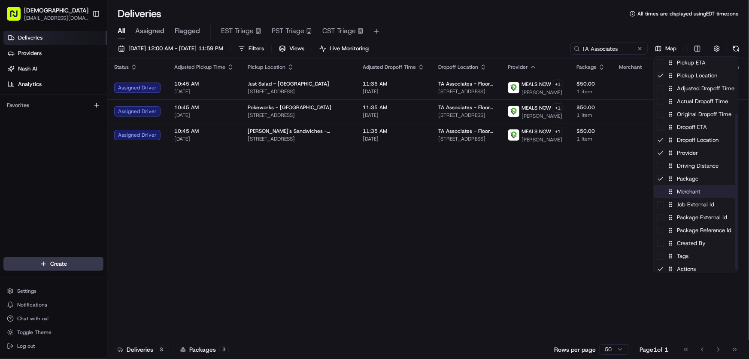
click at [683, 192] on div "Merchant" at bounding box center [696, 191] width 84 height 13
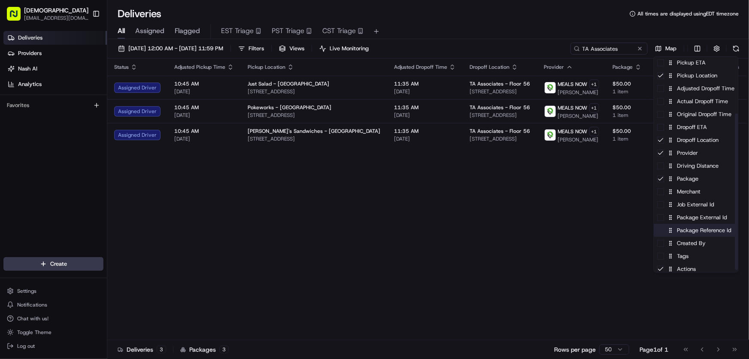
click at [677, 228] on div "Package Reference Id" at bounding box center [696, 230] width 84 height 13
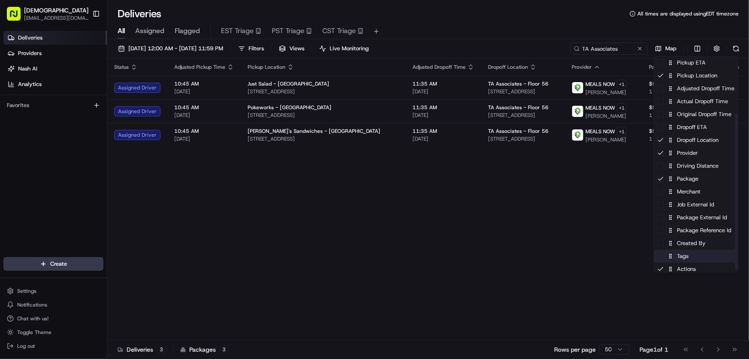
click at [677, 257] on div "Tags" at bounding box center [696, 255] width 84 height 13
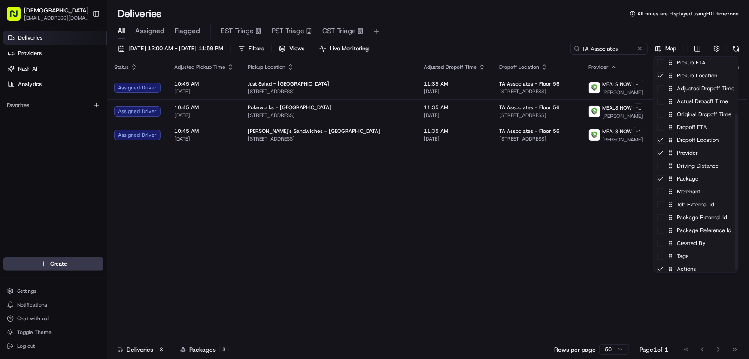
click at [571, 221] on html "Sharebite rtrinos@sharebite.com Toggle Sidebar Deliveries Providers Nash AI Ana…" at bounding box center [374, 179] width 749 height 359
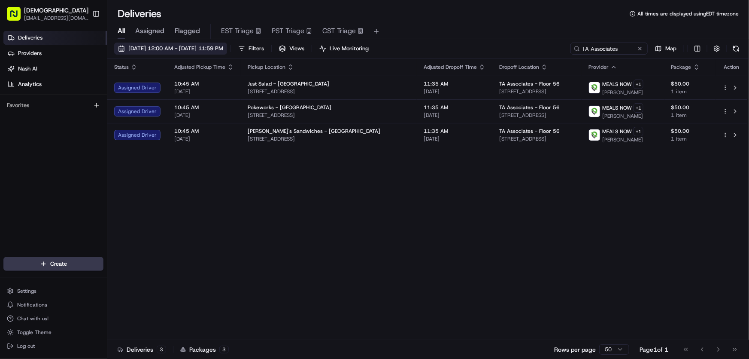
click at [198, 52] on button "[DATE] 12:00 AM - [DATE] 11:59 PM" at bounding box center [170, 49] width 113 height 12
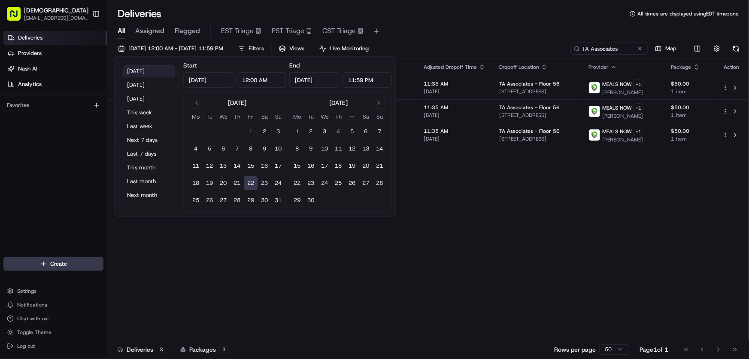
click at [143, 68] on button "[DATE]" at bounding box center [149, 71] width 52 height 12
click at [477, 217] on div "Status Adjusted Pickup Time Pickup Location Adjusted Dropoff Time Dropoff Locat…" at bounding box center [427, 198] width 640 height 281
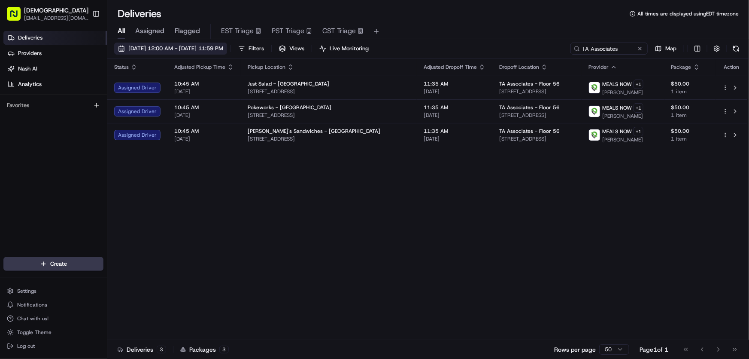
click at [184, 46] on span "[DATE] 12:00 AM - [DATE] 11:59 PM" at bounding box center [175, 49] width 95 height 8
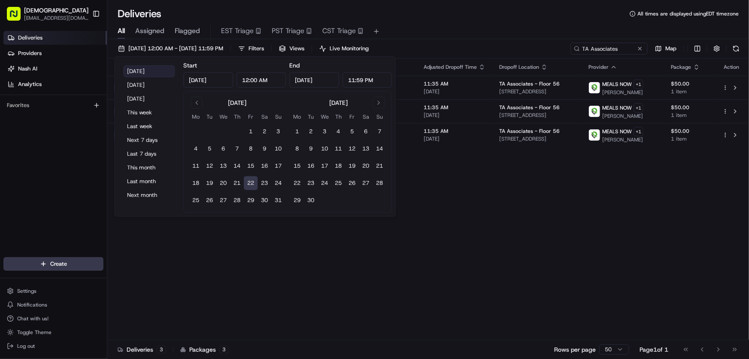
click at [147, 69] on button "[DATE]" at bounding box center [149, 71] width 52 height 12
click at [470, 209] on div "Status Adjusted Pickup Time Pickup Location Adjusted Dropoff Time Dropoff Locat…" at bounding box center [427, 198] width 640 height 281
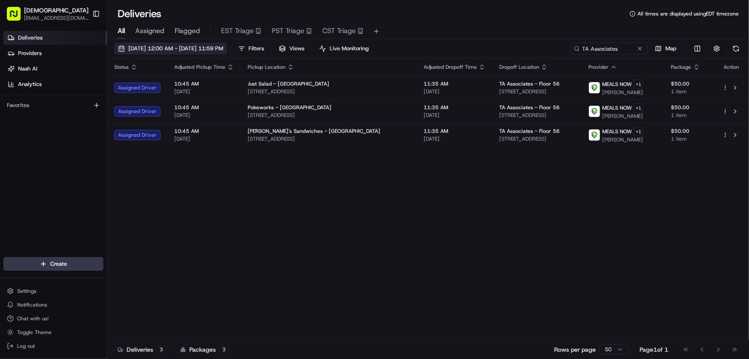
click at [208, 43] on button "[DATE] 12:00 AM - [DATE] 11:59 PM" at bounding box center [170, 49] width 113 height 12
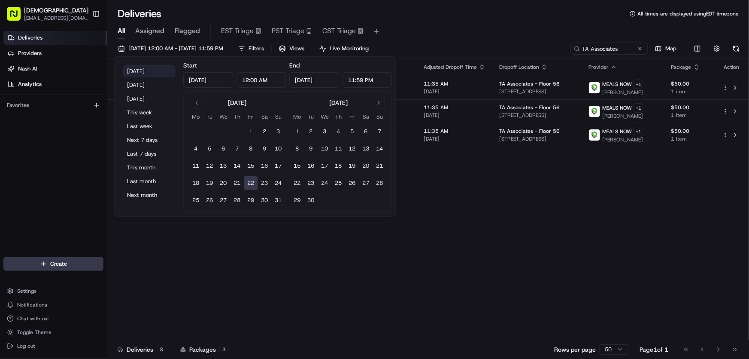
click at [150, 69] on button "[DATE]" at bounding box center [149, 71] width 52 height 12
click at [514, 229] on div "Status Adjusted Pickup Time Pickup Location Adjusted Dropoff Time Dropoff Locat…" at bounding box center [427, 198] width 640 height 281
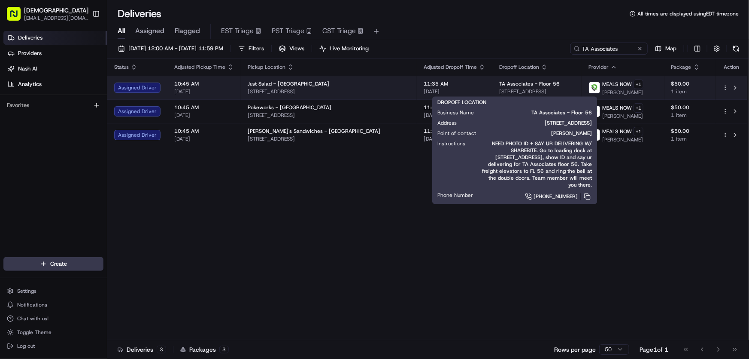
drag, startPoint x: 547, startPoint y: 89, endPoint x: 454, endPoint y: 87, distance: 92.8
click at [493, 87] on td "TA Associates - Floor 56 25 Trinity Pl, Boston, MA 02116, USA" at bounding box center [537, 88] width 89 height 24
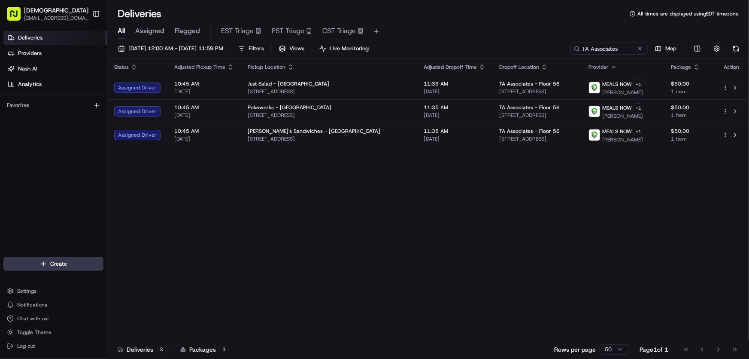
copy span "25 Trinity Pl, Boston, MA 02116, USA"
click at [150, 52] on span "[DATE] 12:00 AM - [DATE] 11:59 PM" at bounding box center [175, 49] width 95 height 8
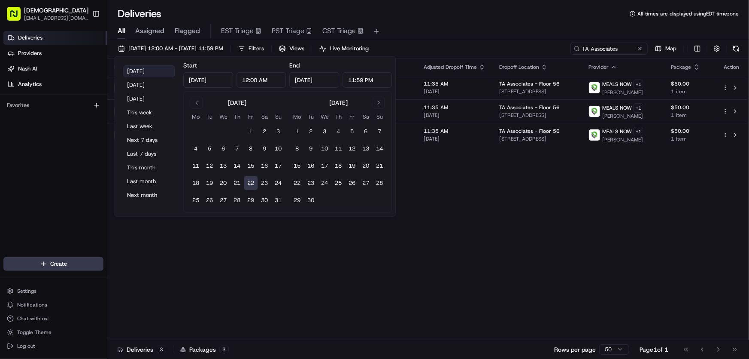
click at [139, 70] on button "[DATE]" at bounding box center [149, 71] width 52 height 12
click at [489, 201] on div "Status Adjusted Pickup Time Pickup Location Adjusted Dropoff Time Dropoff Locat…" at bounding box center [427, 198] width 640 height 281
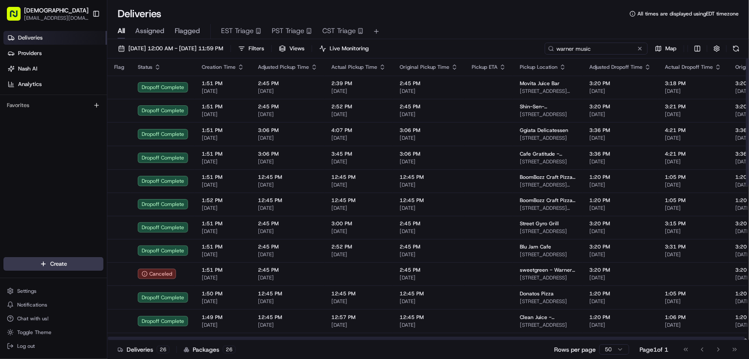
click at [610, 43] on input "warner music" at bounding box center [596, 49] width 103 height 12
drag, startPoint x: 611, startPoint y: 47, endPoint x: 505, endPoint y: 47, distance: 106.1
click at [507, 47] on div "[DATE] 12:00 AM - [DATE] 11:59 PM Filters Views Live Monitoring warner music Map" at bounding box center [428, 51] width 642 height 16
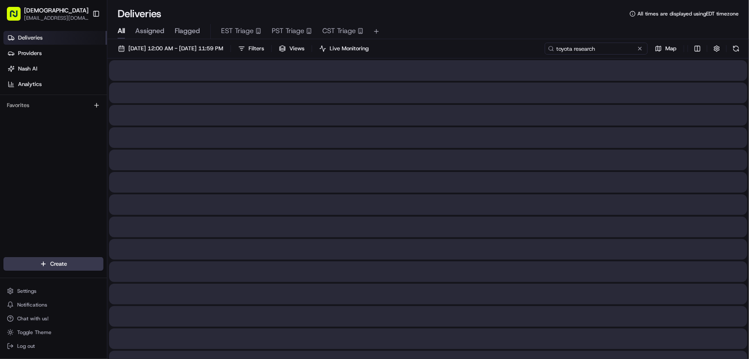
type input "toyota research"
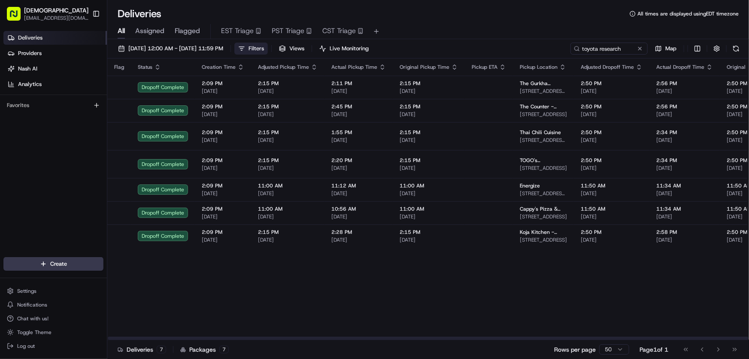
click at [264, 47] on span "Filters" at bounding box center [256, 49] width 15 height 8
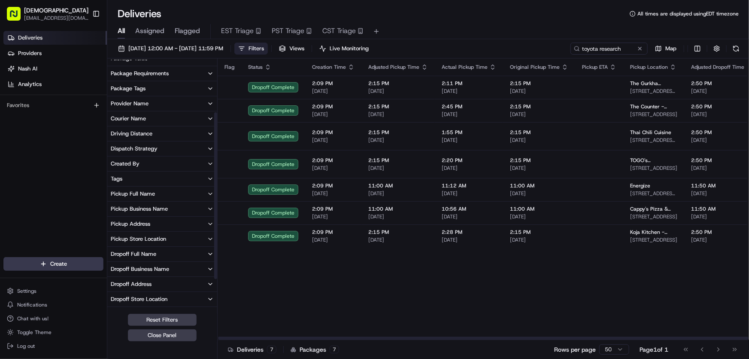
scroll to position [78, 0]
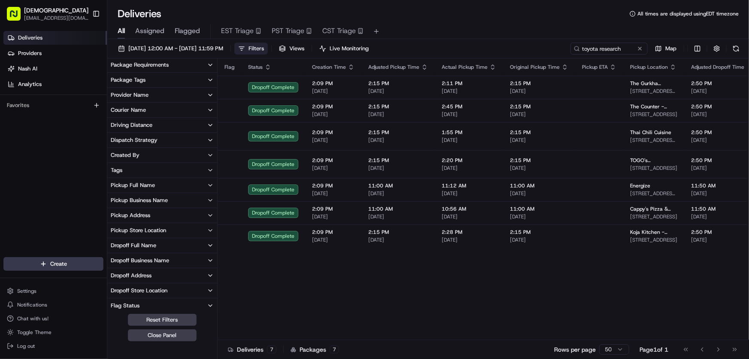
click at [137, 258] on div "Dropoff Business Name" at bounding box center [140, 260] width 58 height 8
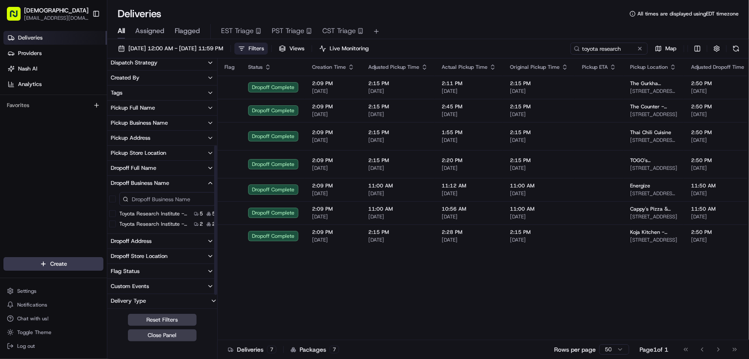
scroll to position [156, 0]
click at [111, 224] on 6-501 "Toyota Research Institute - TRI - Floor 600/700, Suite 6-501" at bounding box center [112, 222] width 7 height 7
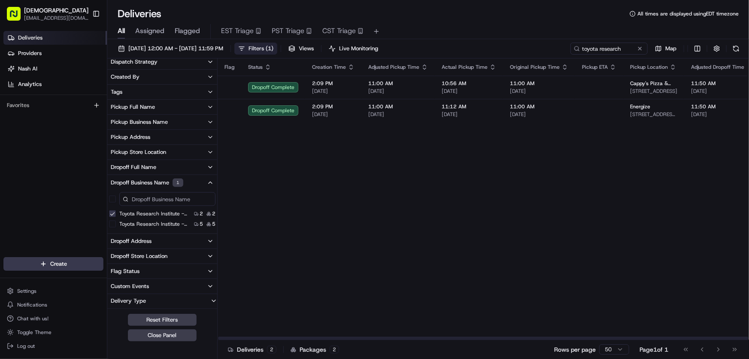
click at [274, 47] on span "Filters ( 1 )" at bounding box center [261, 49] width 25 height 8
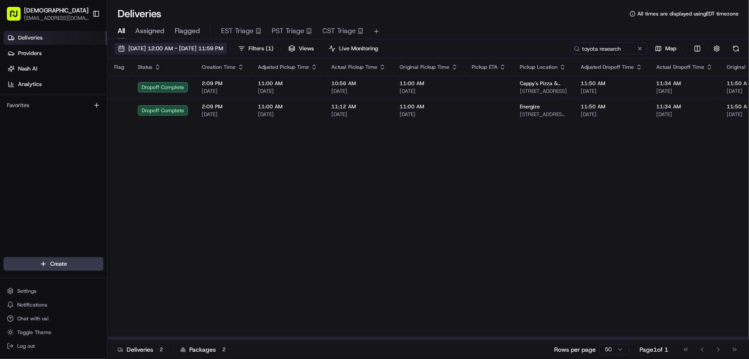
click at [188, 49] on span "[DATE] 12:00 AM - [DATE] 11:59 PM" at bounding box center [175, 49] width 95 height 8
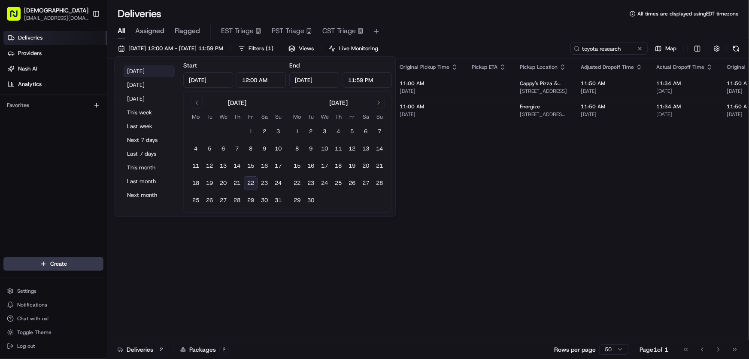
click at [137, 70] on button "Today" at bounding box center [149, 71] width 52 height 12
type input "Aug 22, 2025"
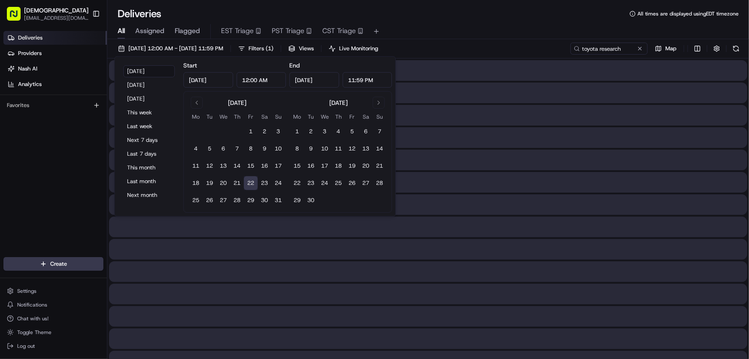
click at [446, 17] on div "Deliveries All times are displayed using EDT timezone" at bounding box center [428, 14] width 642 height 14
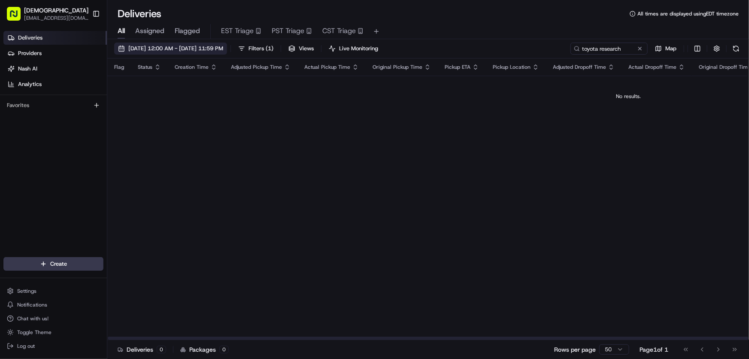
click at [197, 47] on span "08/22/2025 12:00 AM - 08/22/2025 11:59 PM" at bounding box center [175, 49] width 95 height 8
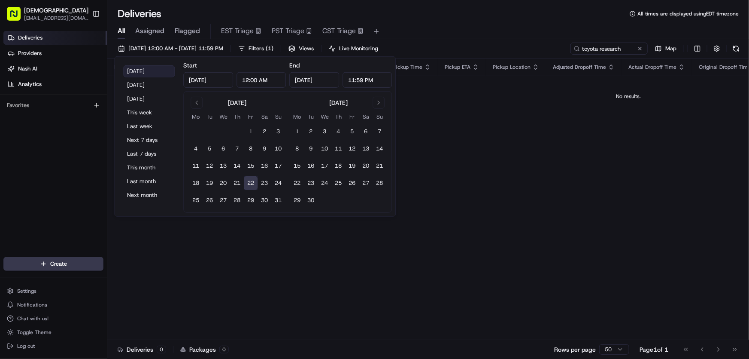
click at [143, 69] on button "Today" at bounding box center [149, 71] width 52 height 12
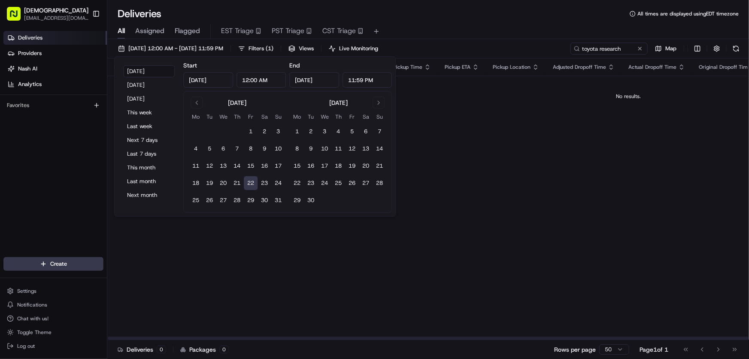
click at [449, 162] on div "Flag Status Creation Time Adjusted Pickup Time Actual Pickup Time Original Pick…" at bounding box center [628, 198] width 1043 height 281
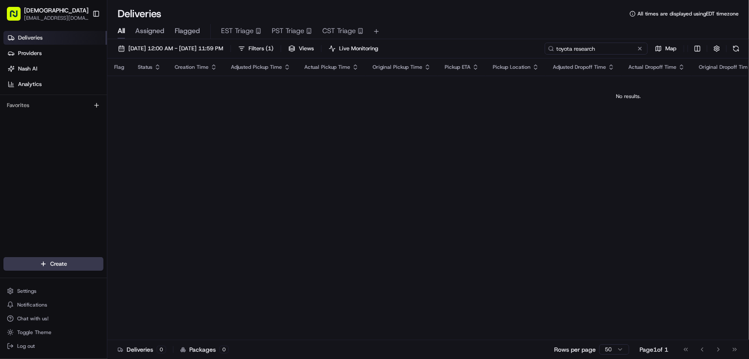
drag, startPoint x: 623, startPoint y: 49, endPoint x: 508, endPoint y: 52, distance: 115.5
click at [508, 52] on div "08/22/2025 12:00 AM - 08/22/2025 11:59 PM Filters ( 1 ) Views Live Monitoring t…" at bounding box center [428, 51] width 642 height 16
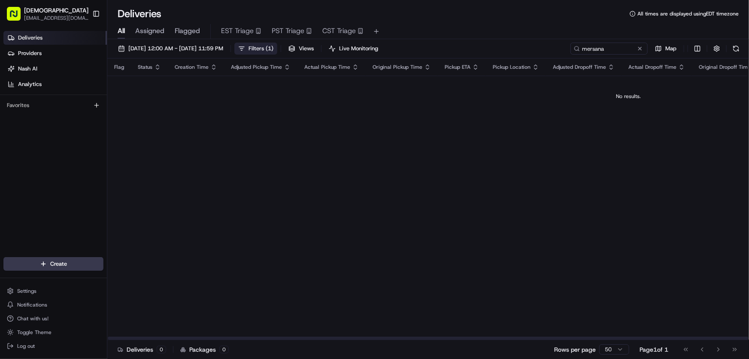
click at [274, 45] on span "Filters ( 1 )" at bounding box center [261, 49] width 25 height 8
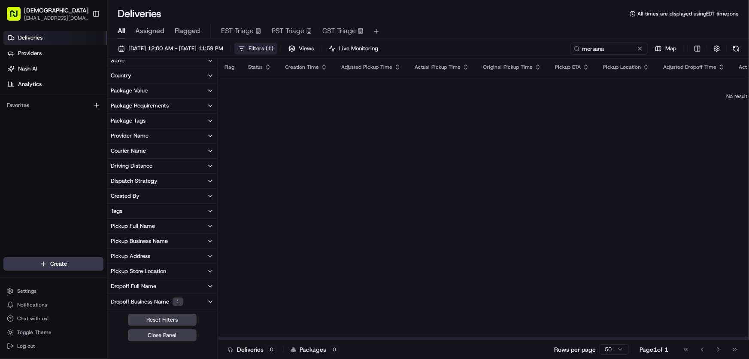
scroll to position [78, 0]
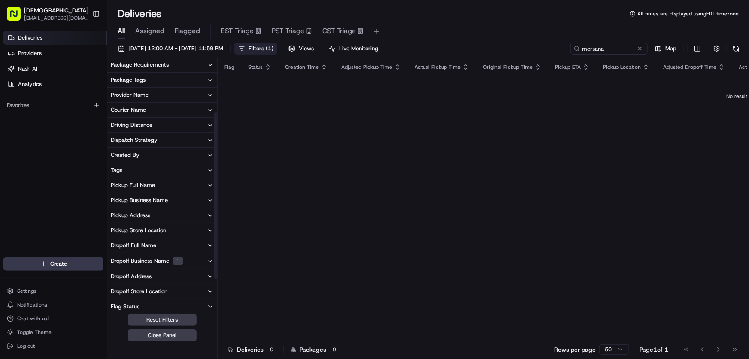
click at [141, 259] on div "Dropoff Business Name 1" at bounding box center [147, 260] width 73 height 9
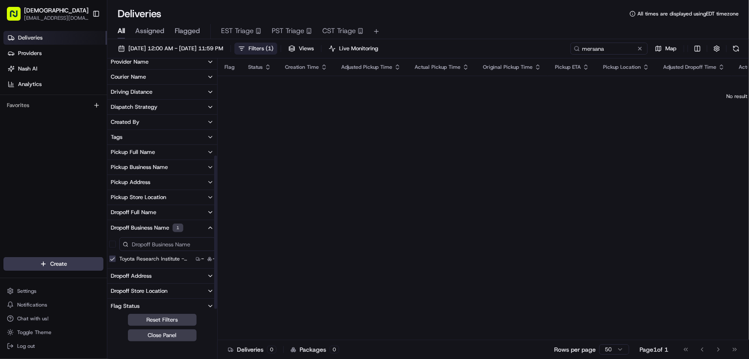
scroll to position [156, 0]
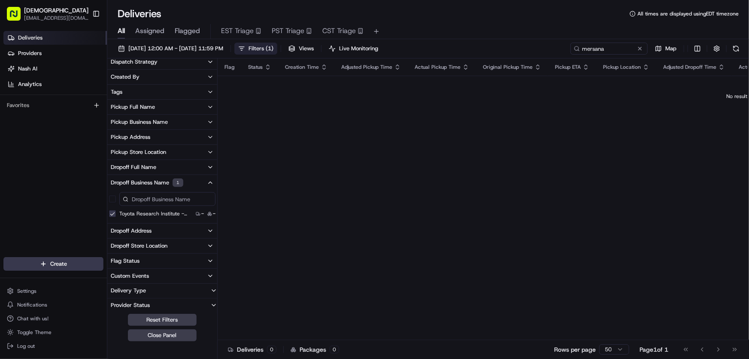
click at [113, 212] on 6-501 "Toyota Research Institute - TRI - Floor 600/700, Suite 6-501" at bounding box center [112, 213] width 7 height 7
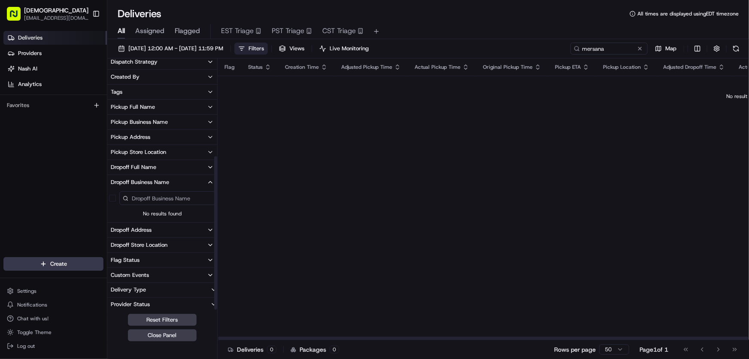
click at [264, 49] on span "Filters" at bounding box center [256, 49] width 15 height 8
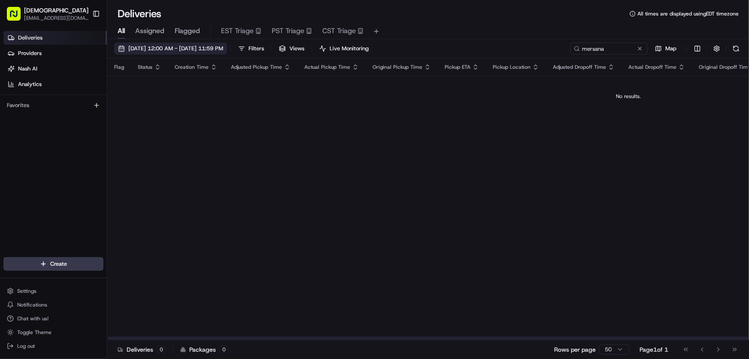
click at [182, 47] on span "08/22/2025 12:00 AM - 08/22/2025 11:59 PM" at bounding box center [175, 49] width 95 height 8
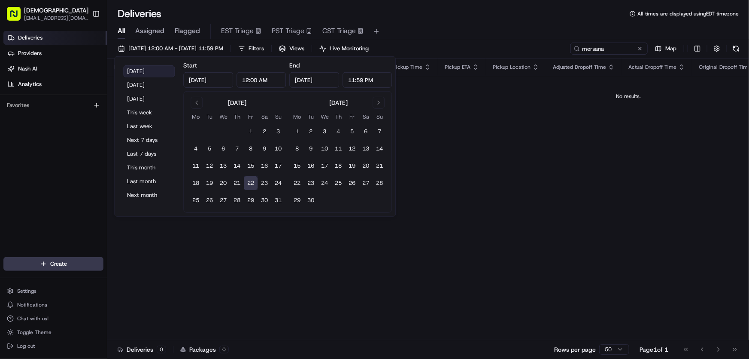
click at [142, 69] on button "Today" at bounding box center [149, 71] width 52 height 12
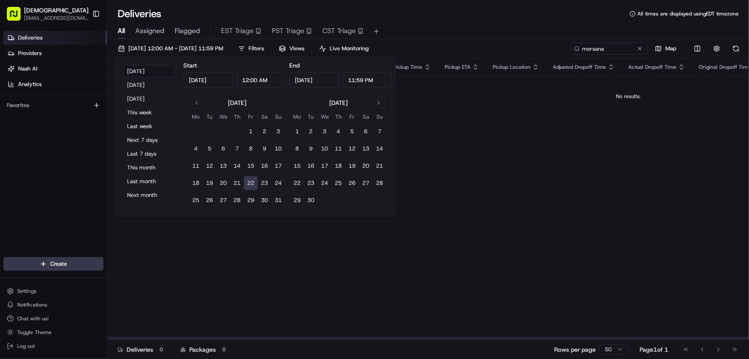
click at [468, 21] on div "All Assigned Flagged EST Triage PST Triage CST Triage" at bounding box center [428, 30] width 642 height 18
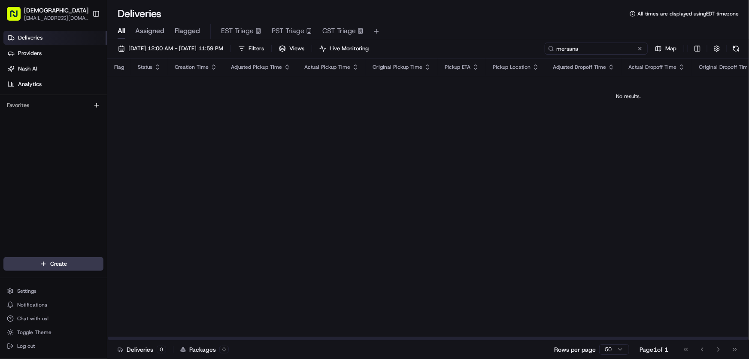
drag, startPoint x: 608, startPoint y: 48, endPoint x: 524, endPoint y: 46, distance: 83.7
click at [524, 46] on div "08/22/2025 12:00 AM - 08/22/2025 11:59 PM Filters Views Live Monitoring mersana…" at bounding box center [428, 51] width 642 height 16
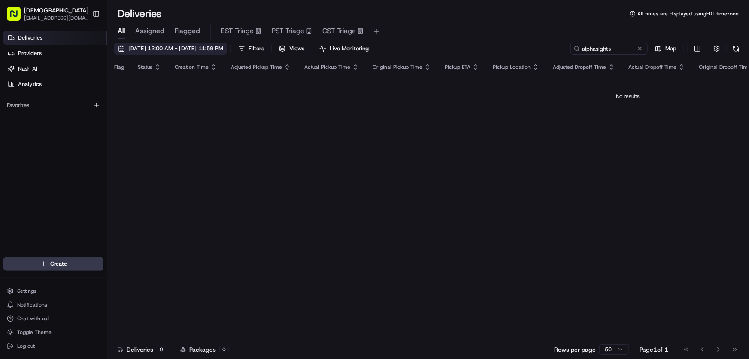
click at [153, 45] on span "08/22/2025 12:00 AM - 08/22/2025 11:59 PM" at bounding box center [175, 49] width 95 height 8
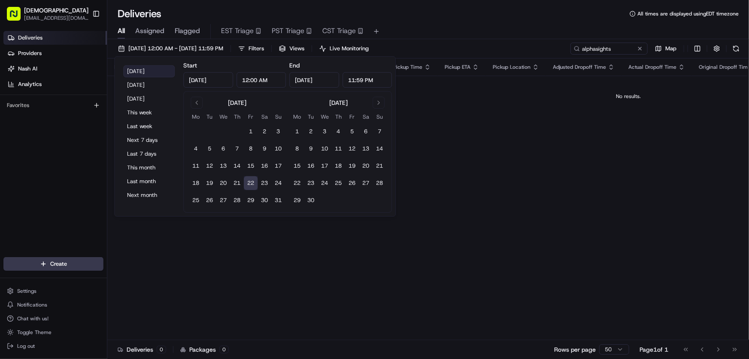
click at [140, 67] on button "Today" at bounding box center [149, 71] width 52 height 12
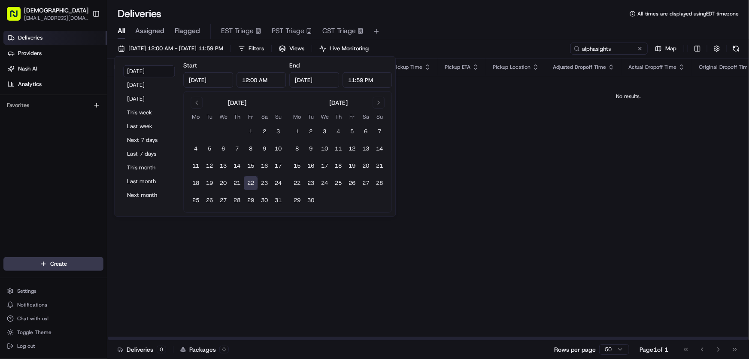
click at [497, 25] on div "All Assigned Flagged EST Triage PST Triage CST Triage" at bounding box center [428, 31] width 642 height 15
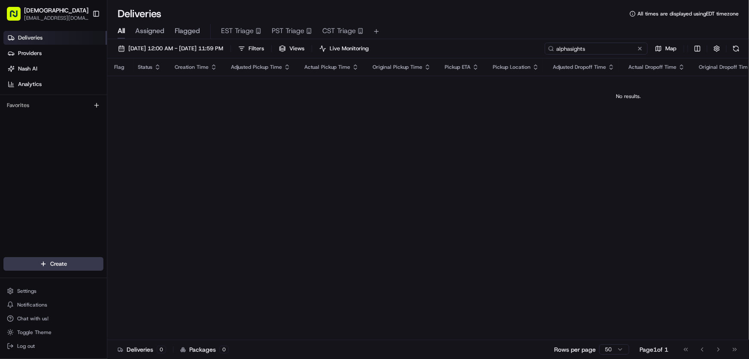
drag, startPoint x: 620, startPoint y: 48, endPoint x: 517, endPoint y: 52, distance: 103.1
click at [517, 52] on div "08/22/2025 12:00 AM - 08/22/2025 11:59 PM Filters Views Live Monitoring alphasi…" at bounding box center [428, 51] width 642 height 16
type input "webull"
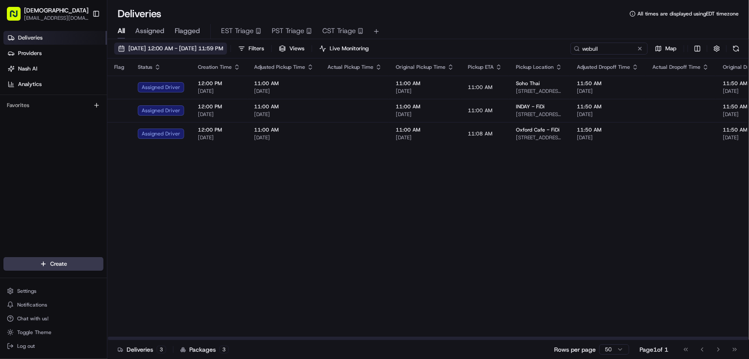
click at [179, 53] on button "08/22/2025 12:00 AM - 08/22/2025 11:59 PM" at bounding box center [170, 49] width 113 height 12
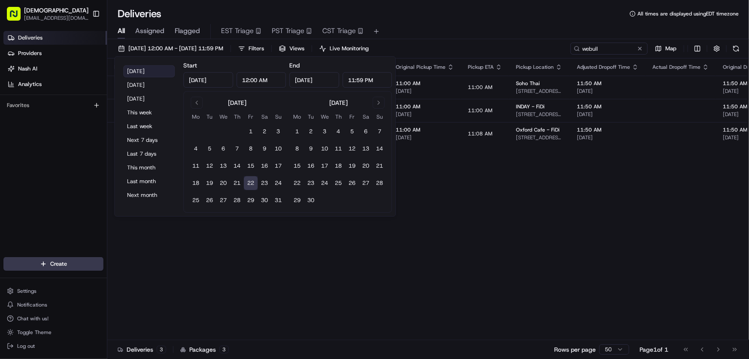
click at [142, 69] on button "Today" at bounding box center [149, 71] width 52 height 12
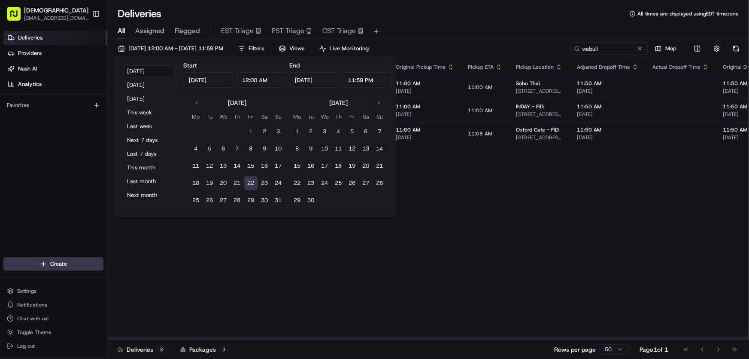
click at [592, 190] on div "Flag Status Creation Time Adjusted Pickup Time Actual Pickup Time Original Pick…" at bounding box center [680, 198] width 1146 height 281
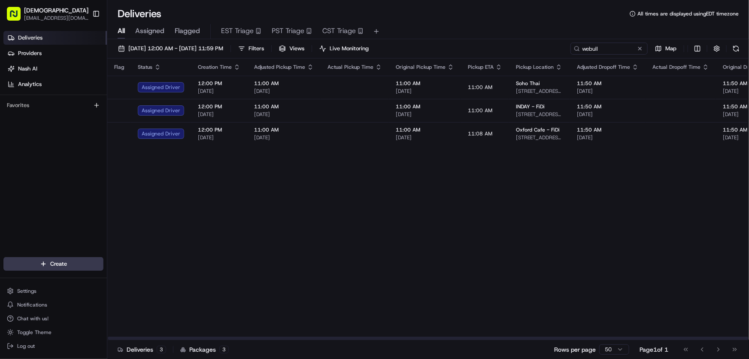
click at [698, 47] on html "Sharebite rtrinos@sharebite.com Toggle Sidebar Deliveries Providers Nash AI Ana…" at bounding box center [374, 179] width 749 height 359
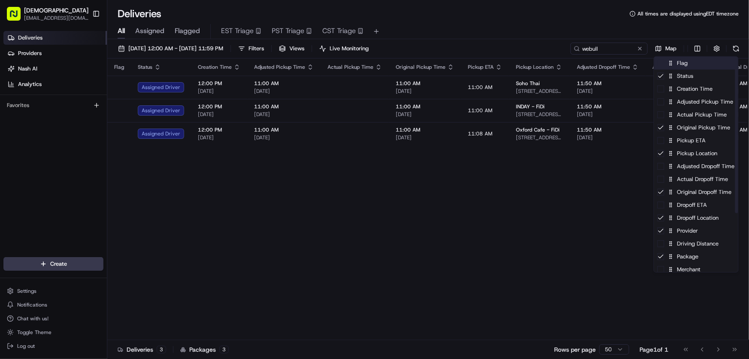
click at [692, 66] on div "Flag" at bounding box center [696, 63] width 84 height 13
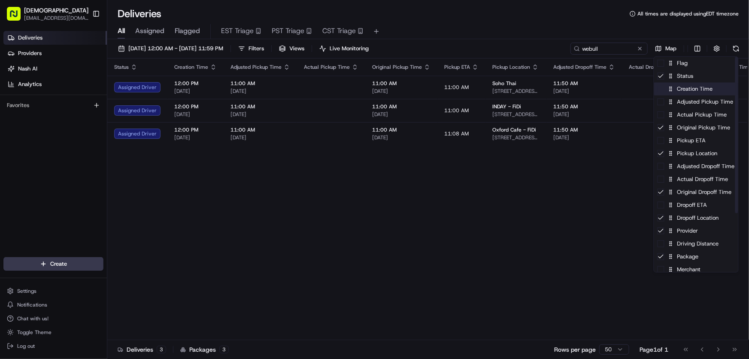
click at [686, 93] on div "Creation Time" at bounding box center [696, 88] width 84 height 13
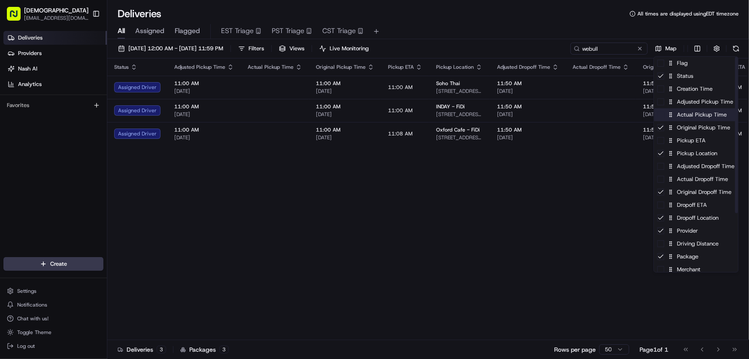
click at [685, 120] on div "Actual Pickup Time" at bounding box center [696, 114] width 84 height 13
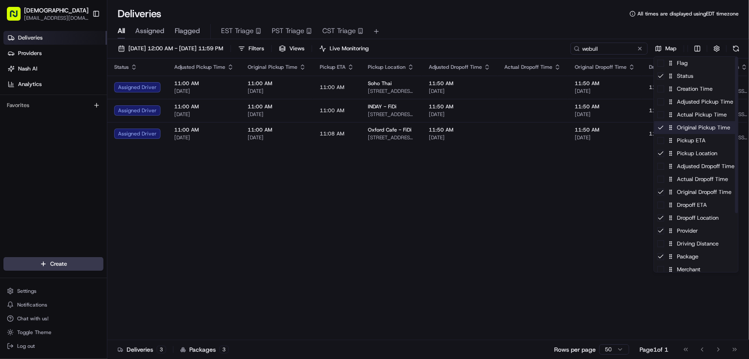
click at [683, 130] on div "Original Pickup Time" at bounding box center [696, 127] width 84 height 13
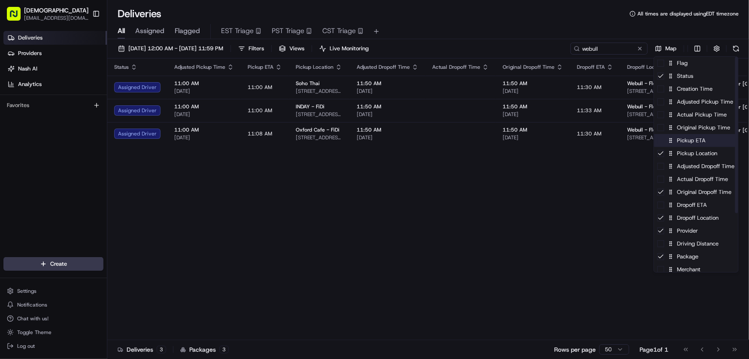
click at [679, 144] on div "Pickup ETA" at bounding box center [696, 140] width 84 height 13
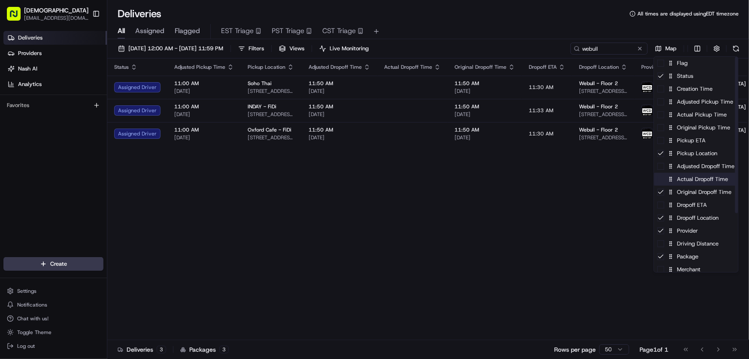
click at [684, 180] on div "Actual Dropoff Time" at bounding box center [696, 179] width 84 height 13
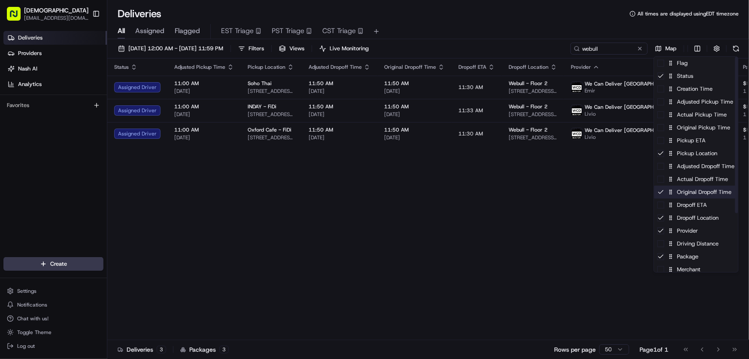
click at [681, 191] on div "Original Dropoff Time" at bounding box center [696, 191] width 84 height 13
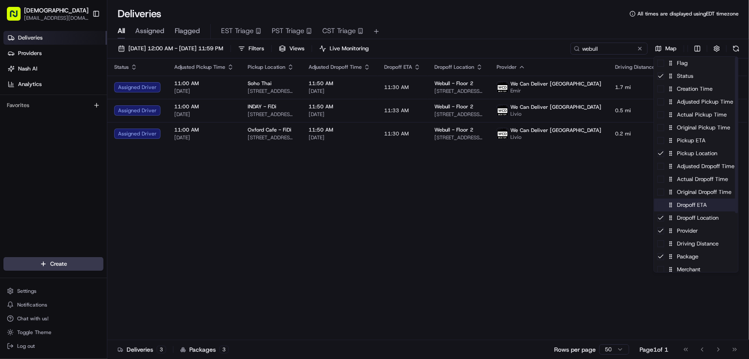
click at [682, 207] on div "Dropoff ETA" at bounding box center [696, 204] width 84 height 13
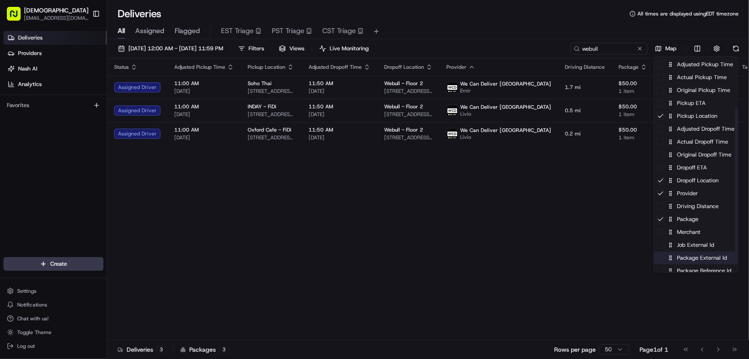
scroll to position [78, 0]
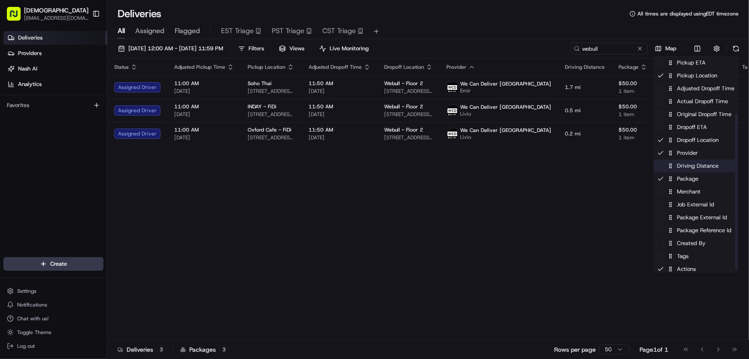
click at [689, 167] on div "Driving Distance" at bounding box center [696, 165] width 84 height 13
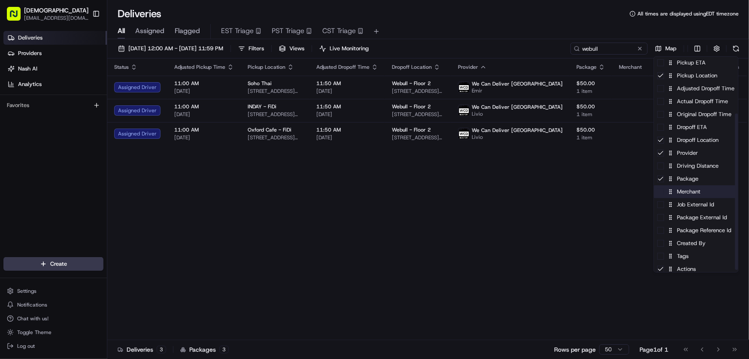
click at [683, 193] on div "Merchant" at bounding box center [696, 191] width 84 height 13
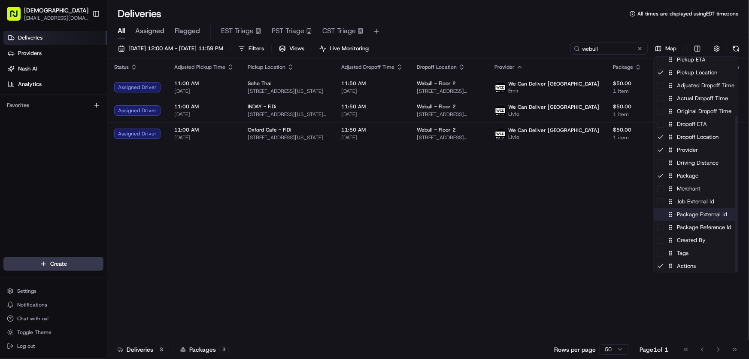
scroll to position [81, 0]
click at [694, 229] on div "Package Reference Id" at bounding box center [696, 226] width 84 height 13
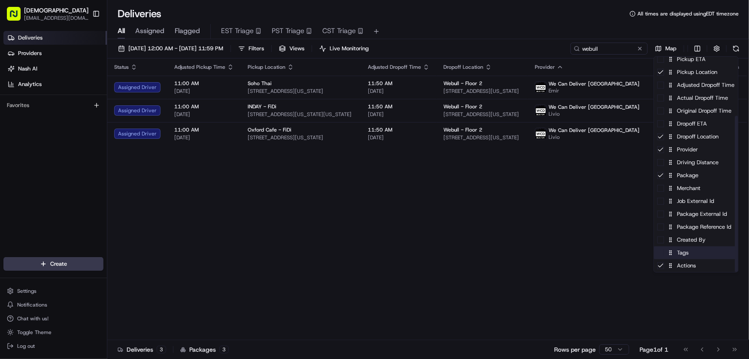
click at [684, 253] on div "Tags" at bounding box center [696, 252] width 84 height 13
click at [685, 253] on div "Tags" at bounding box center [696, 252] width 84 height 13
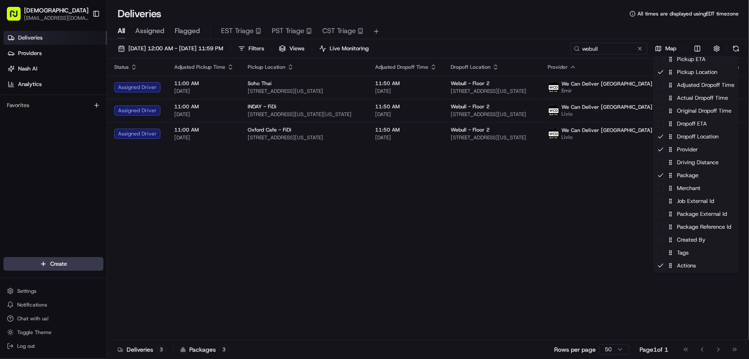
click at [553, 201] on html "Sharebite rtrinos@sharebite.com Toggle Sidebar Deliveries Providers Nash AI Ana…" at bounding box center [374, 179] width 749 height 359
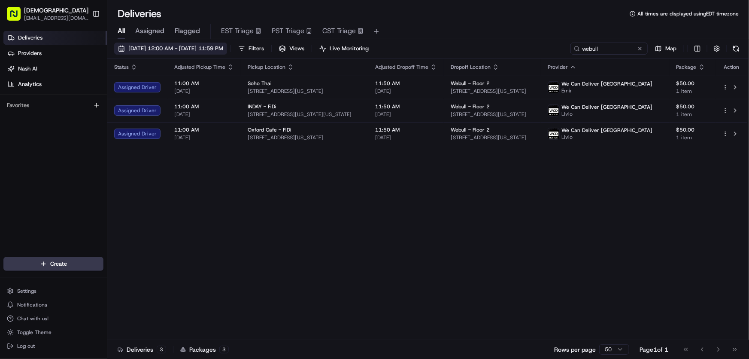
click at [172, 46] on span "08/22/2025 12:00 AM - 08/22/2025 11:59 PM" at bounding box center [175, 49] width 95 height 8
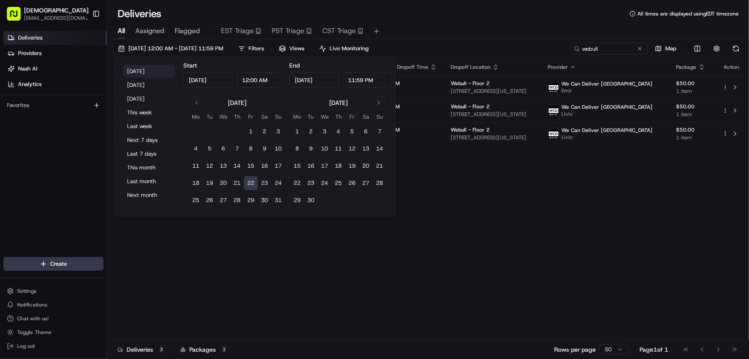
click at [139, 69] on button "Today" at bounding box center [149, 71] width 52 height 12
click at [453, 204] on div "Status Adjusted Pickup Time Pickup Location Adjusted Dropoff Time Dropoff Locat…" at bounding box center [427, 198] width 640 height 281
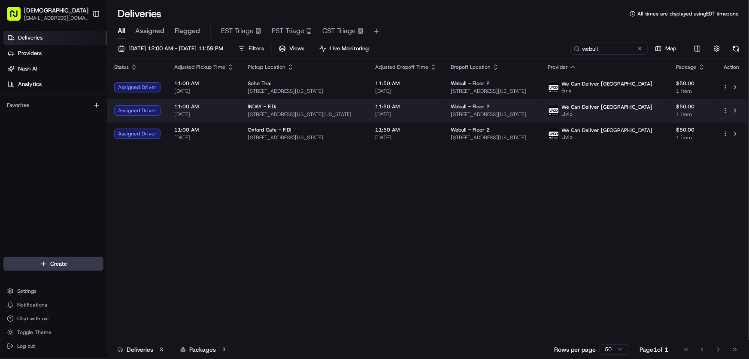
drag, startPoint x: 569, startPoint y: 116, endPoint x: 477, endPoint y: 116, distance: 92.3
click at [477, 116] on span "44 Wall St, New York, NY 10005, USA" at bounding box center [492, 114] width 83 height 7
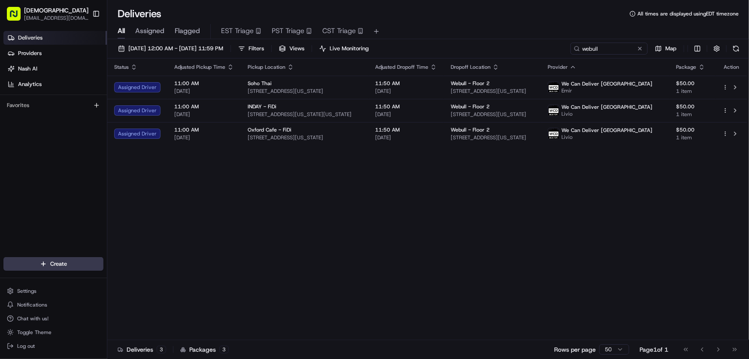
copy span "44 Wall St, New York, NY 10005, USA"
click at [415, 188] on div "Status Adjusted Pickup Time Pickup Location Adjusted Dropoff Time Dropoff Locat…" at bounding box center [427, 198] width 640 height 281
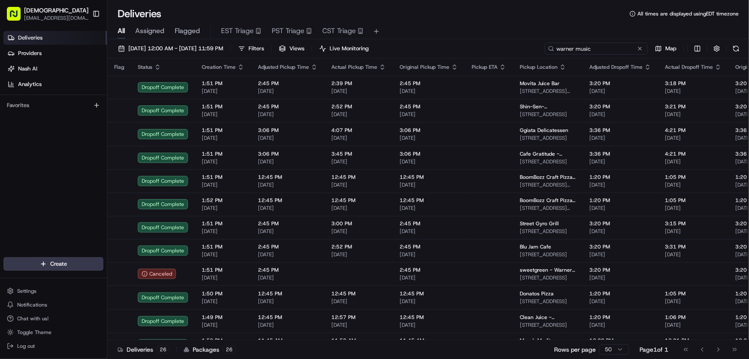
click at [603, 43] on input "warner music" at bounding box center [596, 49] width 103 height 12
click at [528, 54] on div "[DATE] 12:00 AM - [DATE] 11:59 PM Filters Views Live Monitoring warner music Map" at bounding box center [428, 51] width 642 height 16
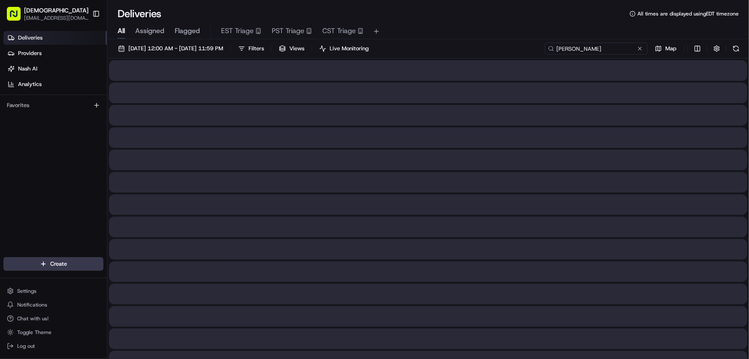
type input "[PERSON_NAME]"
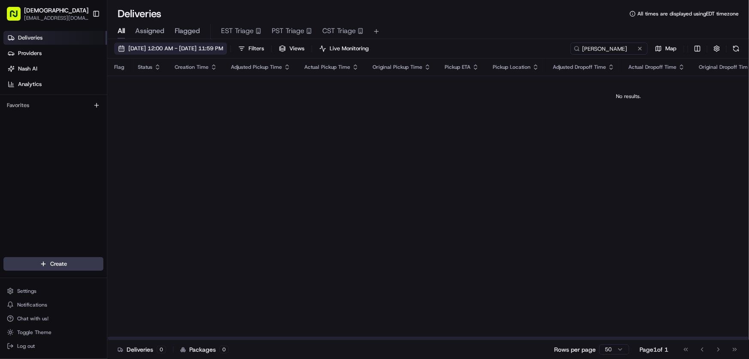
click at [170, 43] on button "[DATE] 12:00 AM - [DATE] 11:59 PM" at bounding box center [170, 49] width 113 height 12
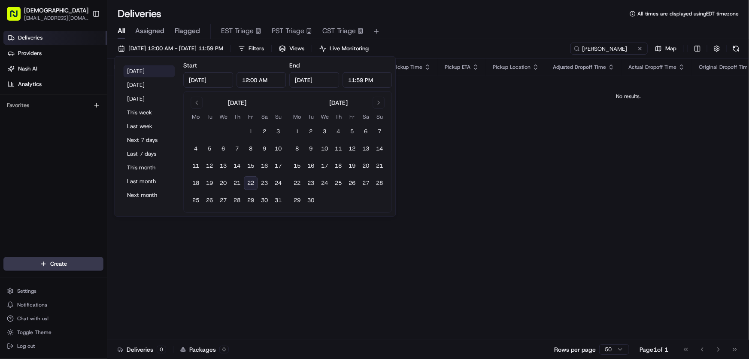
click at [150, 73] on button "[DATE]" at bounding box center [149, 71] width 52 height 12
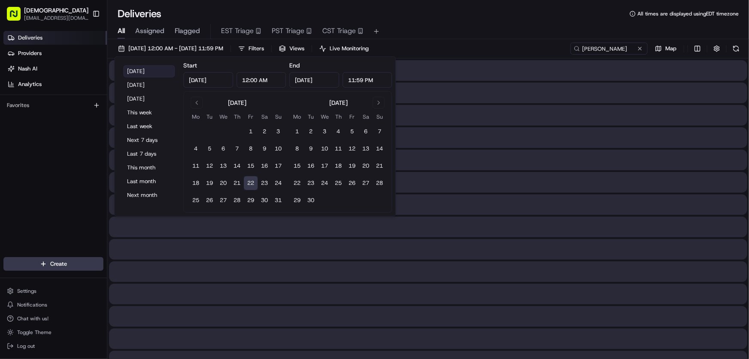
type input "[DATE]"
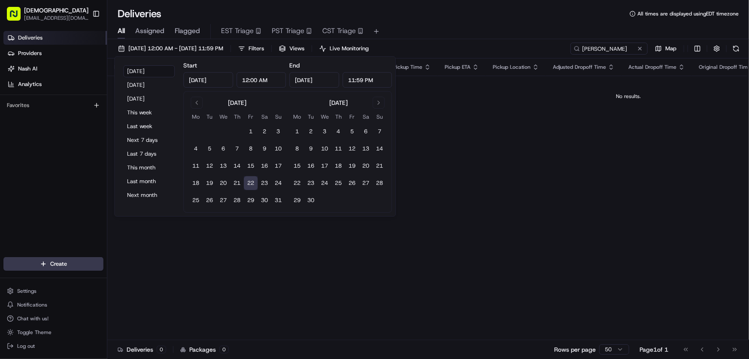
click at [464, 21] on div "All Assigned Flagged EST Triage PST Triage CST Triage" at bounding box center [428, 30] width 642 height 18
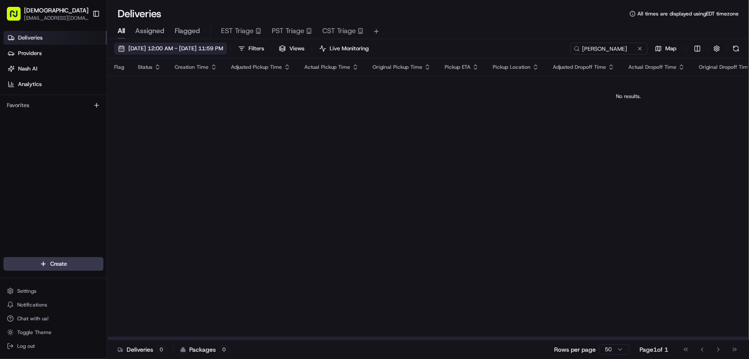
drag, startPoint x: 206, startPoint y: 47, endPoint x: 209, endPoint y: 52, distance: 6.2
click at [206, 46] on span "[DATE] 12:00 AM - [DATE] 11:59 PM" at bounding box center [175, 49] width 95 height 8
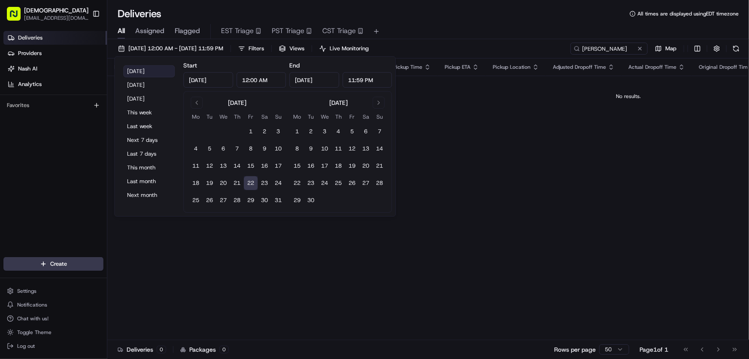
click at [142, 70] on button "[DATE]" at bounding box center [149, 71] width 52 height 12
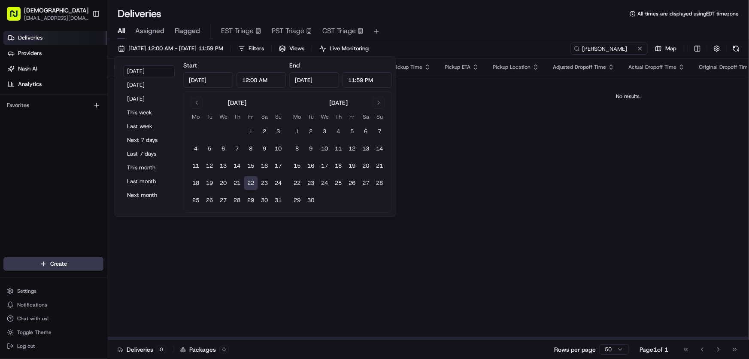
click at [465, 139] on div "Flag Status Creation Time Adjusted Pickup Time Actual Pickup Time Original Pick…" at bounding box center [628, 198] width 1043 height 281
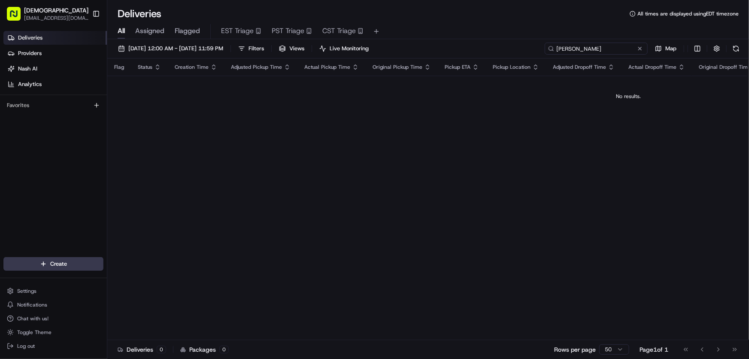
drag, startPoint x: 630, startPoint y: 49, endPoint x: 486, endPoint y: 53, distance: 144.3
click at [486, 53] on div "[DATE] 12:00 AM - [DATE] 11:59 PM Filters Views Live Monitoring [PERSON_NAME] M…" at bounding box center [428, 51] width 642 height 16
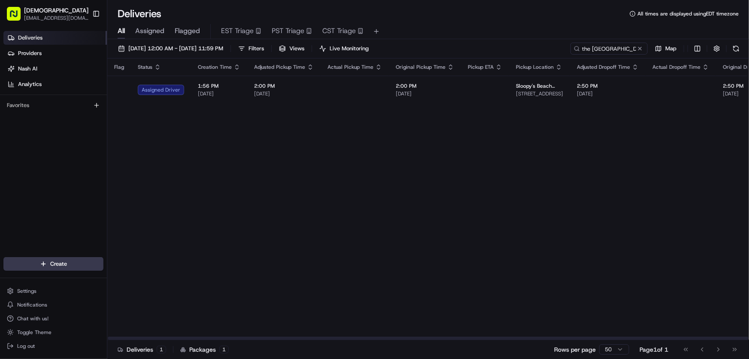
click at [172, 42] on div "[DATE] 12:00 AM - [DATE] 11:59 PM Filters Views Live Monitoring the [GEOGRAPHIC…" at bounding box center [428, 199] width 642 height 321
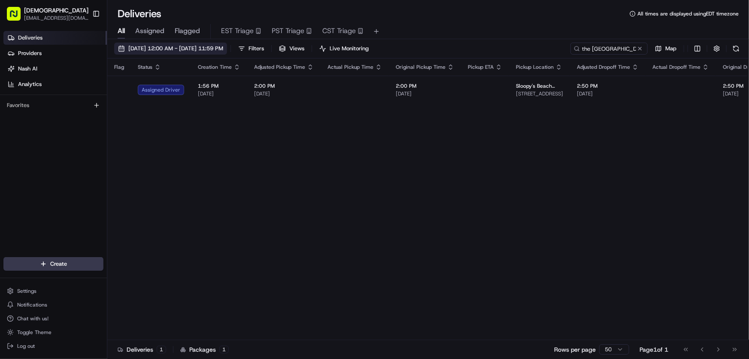
click at [163, 49] on span "[DATE] 12:00 AM - [DATE] 11:59 PM" at bounding box center [175, 49] width 95 height 8
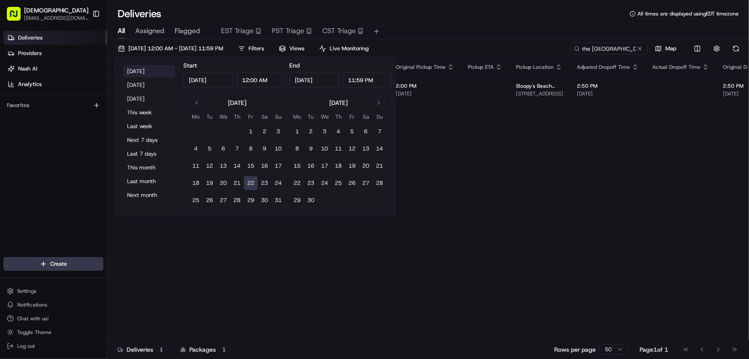
click at [134, 70] on button "[DATE]" at bounding box center [149, 71] width 52 height 12
click at [470, 209] on div "Flag Status Creation Time Adjusted Pickup Time Actual Pickup Time Original Pick…" at bounding box center [654, 198] width 1095 height 281
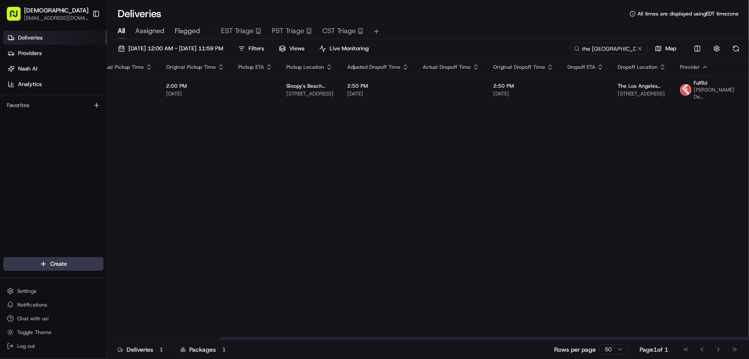
scroll to position [0, 240]
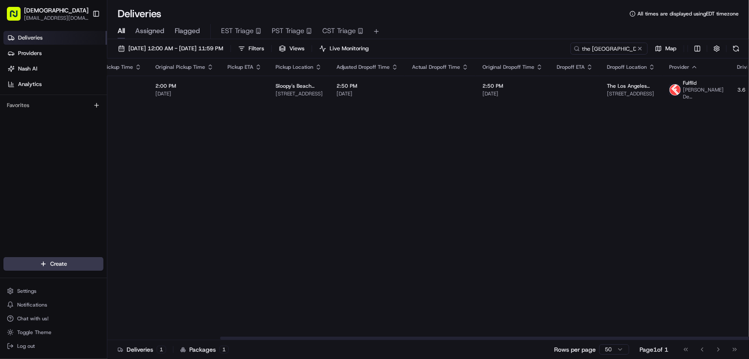
drag, startPoint x: 454, startPoint y: 336, endPoint x: 600, endPoint y: 337, distance: 145.6
click at [599, 337] on div at bounding box center [540, 337] width 641 height 3
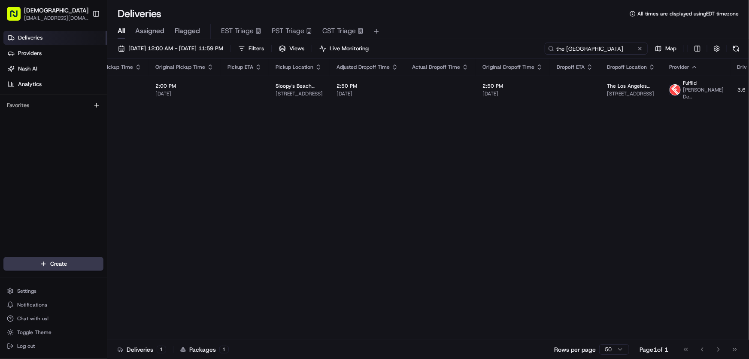
drag, startPoint x: 626, startPoint y: 47, endPoint x: 491, endPoint y: 60, distance: 135.9
click at [492, 58] on div "08/22/2025 12:00 AM - 08/22/2025 11:59 PM Filters Views Live Monitoring the los…" at bounding box center [428, 199] width 642 height 321
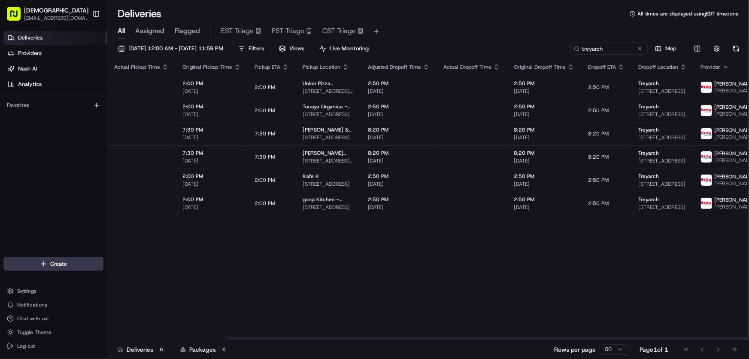
drag, startPoint x: 418, startPoint y: 336, endPoint x: 541, endPoint y: 330, distance: 122.9
click at [545, 339] on div at bounding box center [547, 337] width 641 height 3
click at [180, 43] on button "08/22/2025 12:00 AM - 08/22/2025 11:59 PM" at bounding box center [170, 49] width 113 height 12
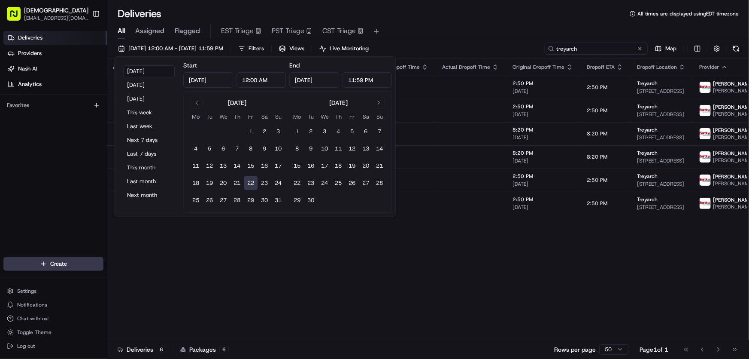
click at [584, 43] on input "treyarch" at bounding box center [596, 49] width 103 height 12
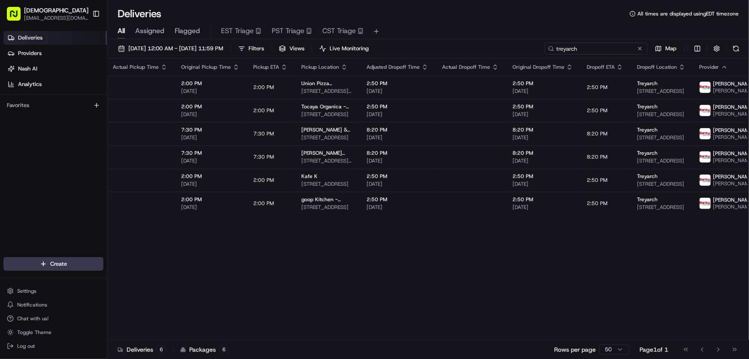
drag, startPoint x: 597, startPoint y: 48, endPoint x: 498, endPoint y: 49, distance: 99.2
click at [498, 49] on div "08/22/2025 12:00 AM - 08/22/2025 11:59 PM Filters Views Live Monitoring treyarc…" at bounding box center [428, 51] width 642 height 16
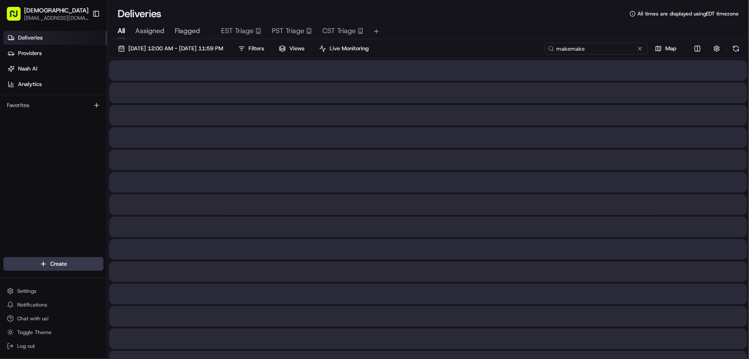
type input "makemake"
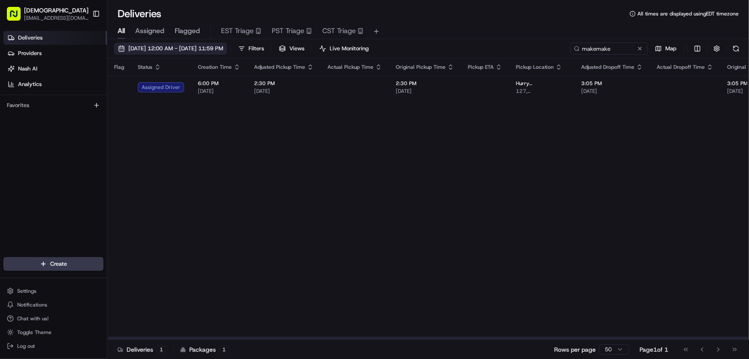
click at [188, 47] on span "08/22/2025 12:00 AM - 08/22/2025 11:59 PM" at bounding box center [175, 49] width 95 height 8
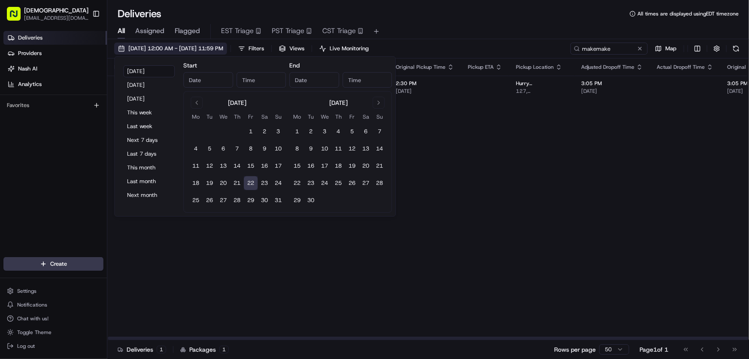
type input "Aug 22, 2025"
type input "12:00 AM"
type input "Aug 22, 2025"
type input "11:59 PM"
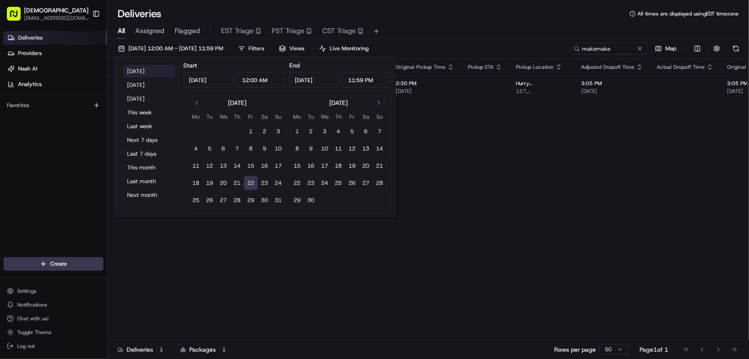
click at [158, 68] on button "Today" at bounding box center [149, 71] width 52 height 12
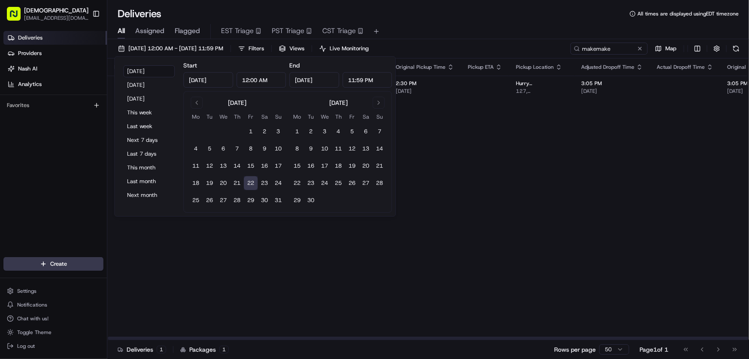
click at [468, 255] on div "Flag Status Creation Time Adjusted Pickup Time Actual Pickup Time Original Pick…" at bounding box center [658, 198] width 1103 height 281
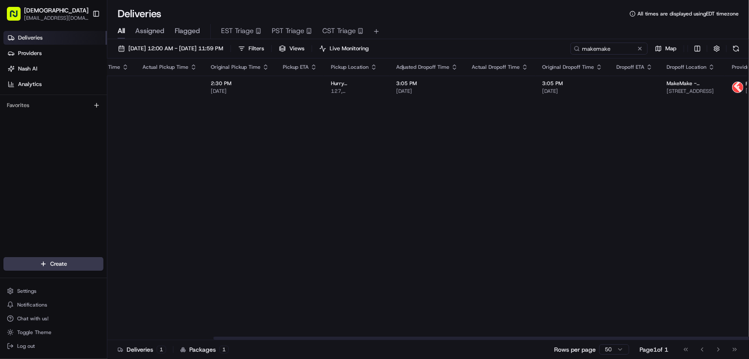
drag, startPoint x: 436, startPoint y: 337, endPoint x: 550, endPoint y: 339, distance: 113.8
click at [550, 339] on div at bounding box center [533, 337] width 641 height 3
